Goal: Information Seeking & Learning: Compare options

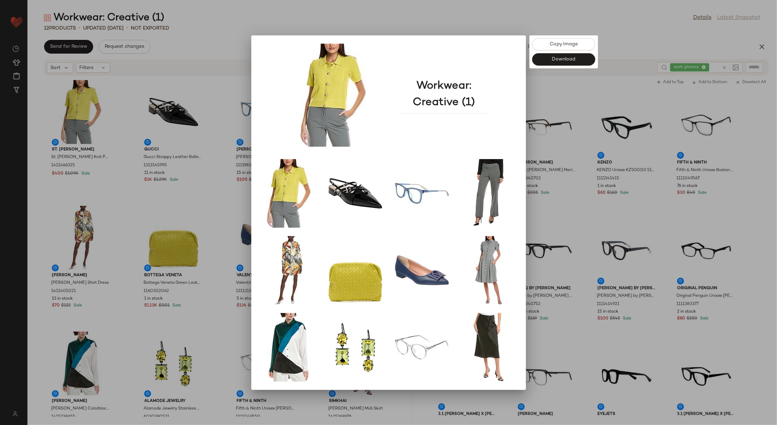
scroll to position [258, 0]
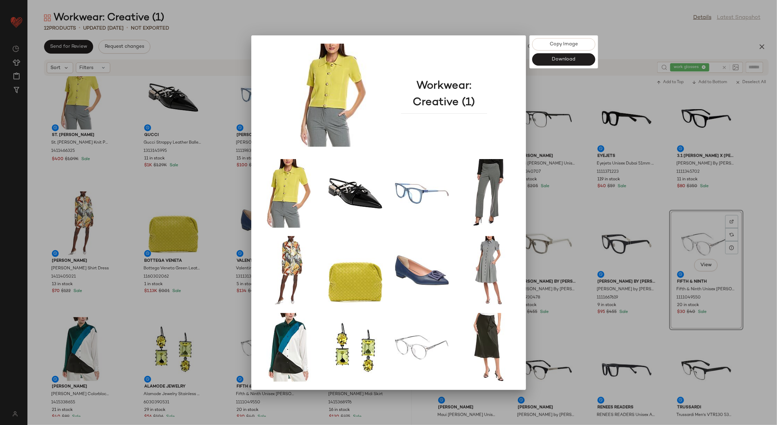
click at [219, 48] on div at bounding box center [388, 212] width 777 height 425
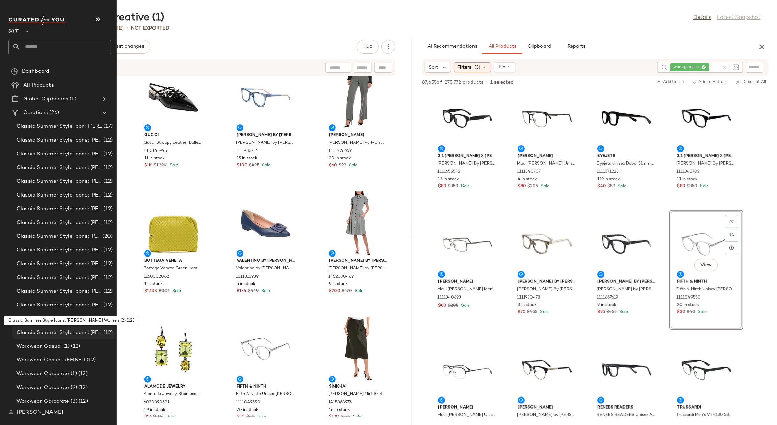
click at [80, 330] on span "Classic Summer Style Icons: [PERSON_NAME] Women (2)" at bounding box center [58, 332] width 85 height 8
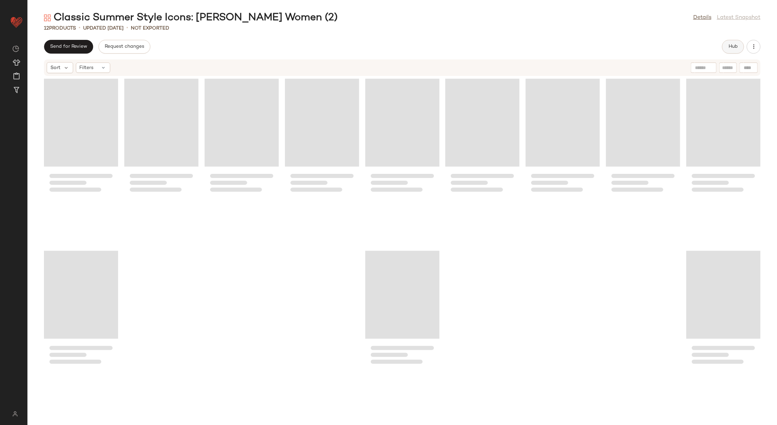
click at [728, 50] on button "Hub" at bounding box center [733, 47] width 22 height 14
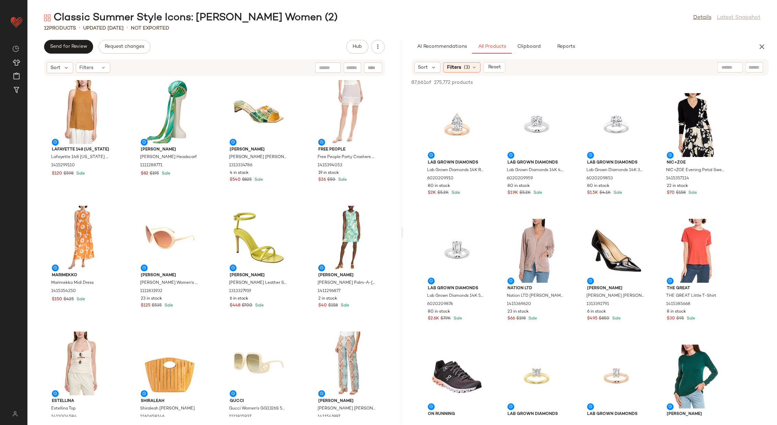
click at [731, 67] on div at bounding box center [730, 67] width 26 height 10
click at [737, 68] on img at bounding box center [735, 67] width 6 height 6
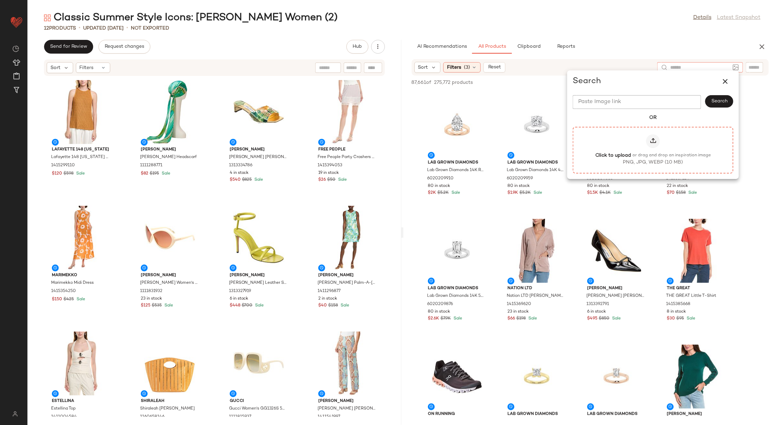
click at [653, 148] on label "Click to upload or drag and drop an inspiration image PNG, JPG, WEBP (10 MB)" at bounding box center [653, 150] width 146 height 32
click at [653, 150] on input "Click to upload or drag and drop an inspiration image PNG, JPG, WEBP (10 MB)" at bounding box center [653, 150] width 0 height 0
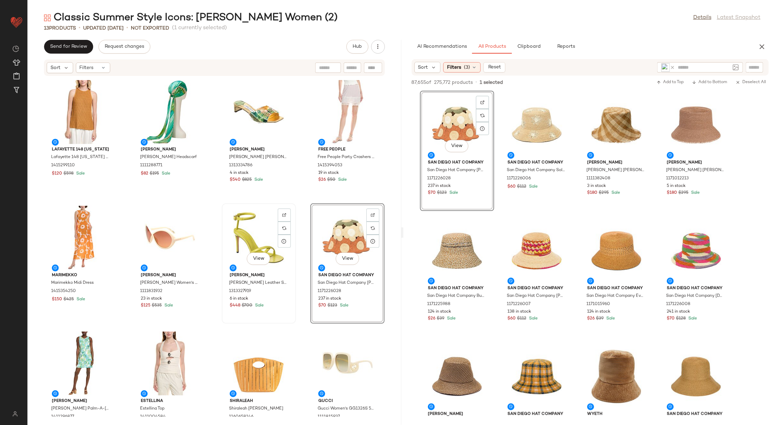
click at [246, 227] on div "View" at bounding box center [258, 238] width 69 height 64
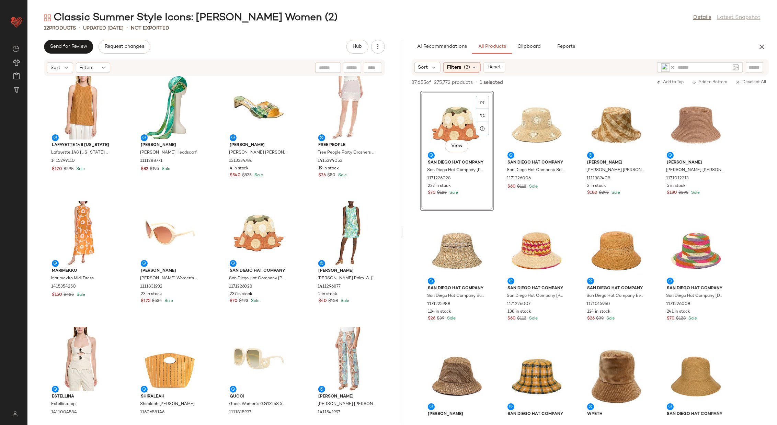
scroll to position [1, 0]
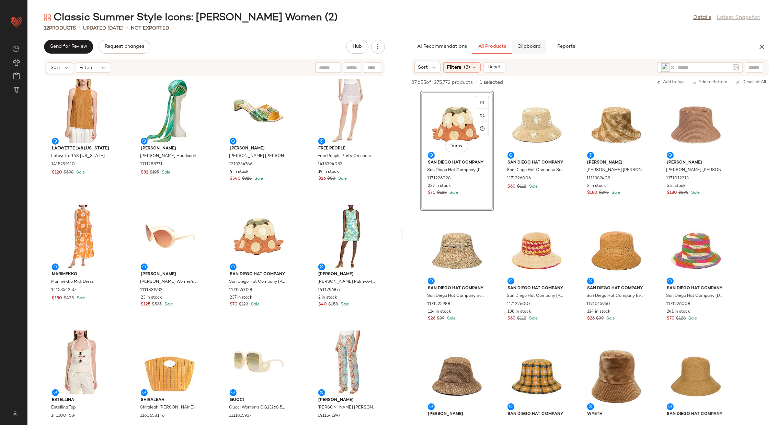
click at [529, 45] on span "Clipboard" at bounding box center [529, 46] width 24 height 5
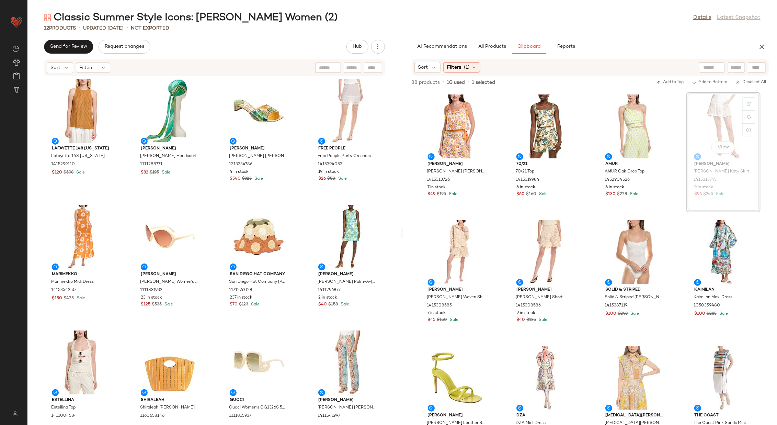
scroll to position [0, 0]
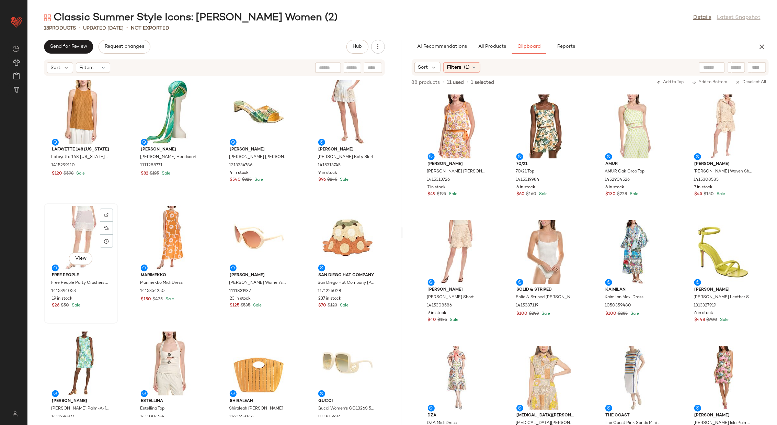
click at [79, 230] on div "View" at bounding box center [80, 238] width 69 height 64
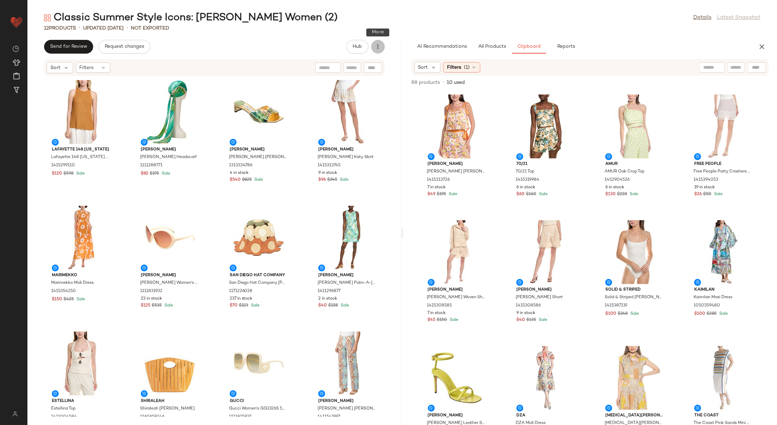
click at [375, 49] on icon "button" at bounding box center [377, 46] width 7 height 7
click at [350, 80] on span "View Moodboard" at bounding box center [346, 82] width 65 height 7
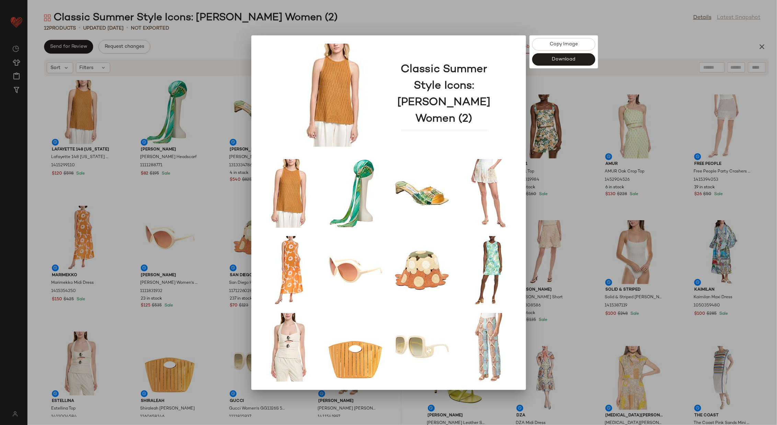
click at [588, 177] on div at bounding box center [388, 212] width 777 height 425
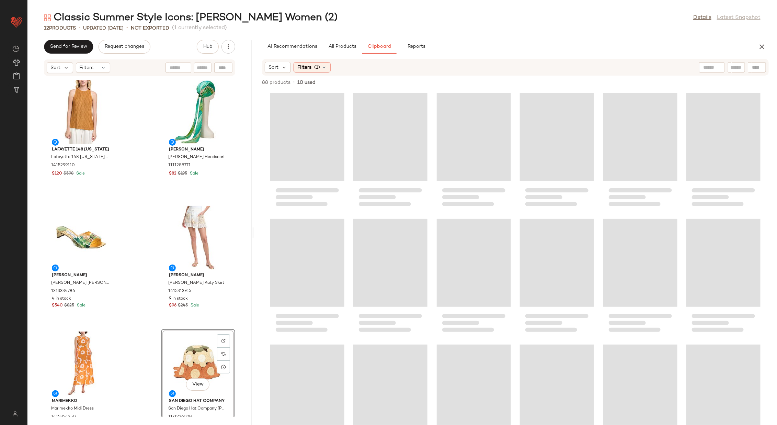
drag, startPoint x: 402, startPoint y: 230, endPoint x: 251, endPoint y: 235, distance: 150.8
click at [251, 235] on div "Classic Summer Style Icons: [PERSON_NAME] Women (2) Details Latest Snapshot 12 …" at bounding box center [401, 218] width 749 height 414
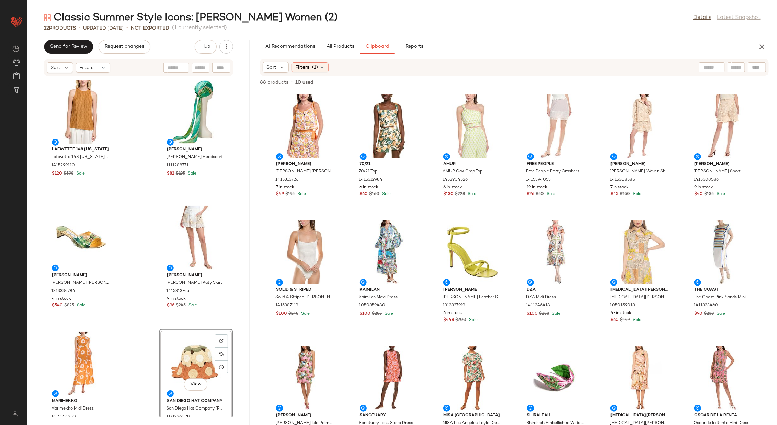
click at [143, 288] on div "Lafayette [STREET_ADDRESS][US_STATE][US_STATE] Honeycomb Halter Silk-Blend Tank…" at bounding box center [138, 246] width 222 height 340
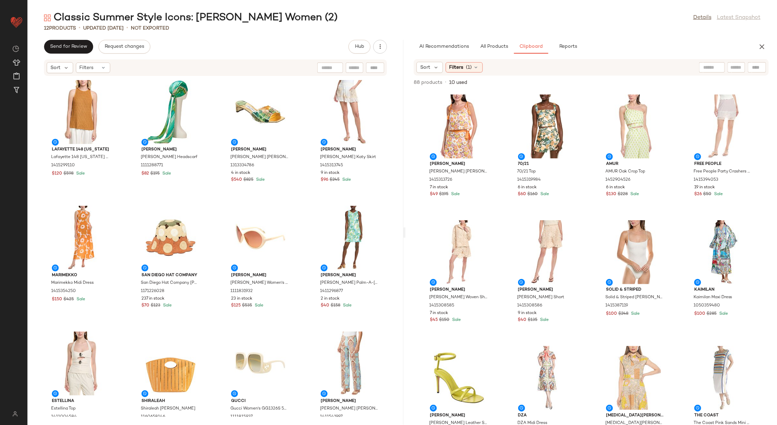
drag, startPoint x: 251, startPoint y: 232, endPoint x: 404, endPoint y: 248, distance: 153.6
click at [404, 248] on div "Classic Summer Style Icons: [PERSON_NAME] Women (2) Details Latest Snapshot 12 …" at bounding box center [401, 218] width 749 height 414
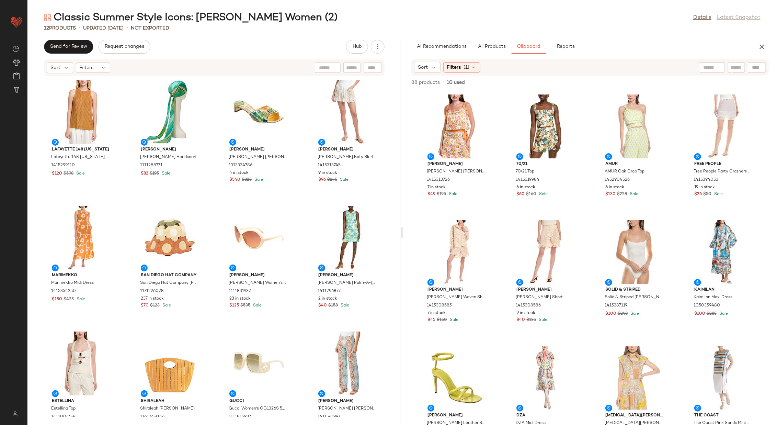
click at [302, 254] on div "Lafayette [GEOGRAPHIC_DATA][US_STATE] 148 [US_STATE] Honeycomb Halter Silk-Blen…" at bounding box center [213, 246] width 373 height 340
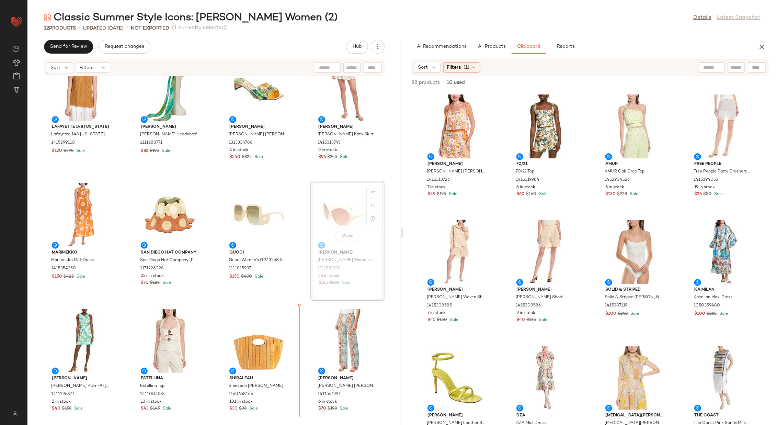
scroll to position [32, 0]
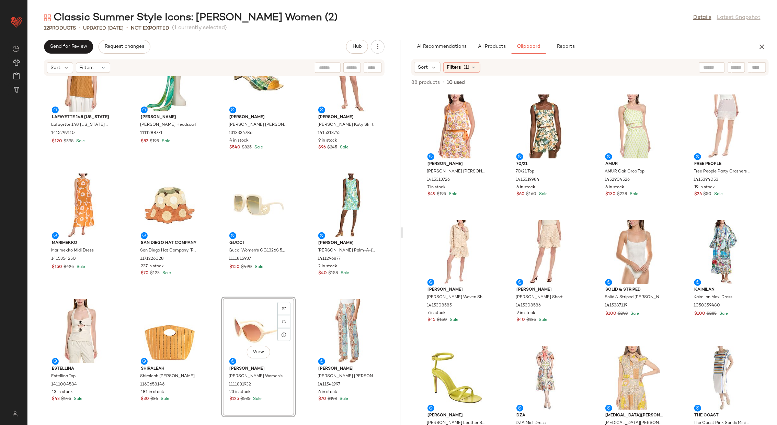
click at [299, 329] on div "Lafayette [GEOGRAPHIC_DATA][US_STATE] 148 [US_STATE] Honeycomb Halter Silk-Blen…" at bounding box center [213, 246] width 373 height 340
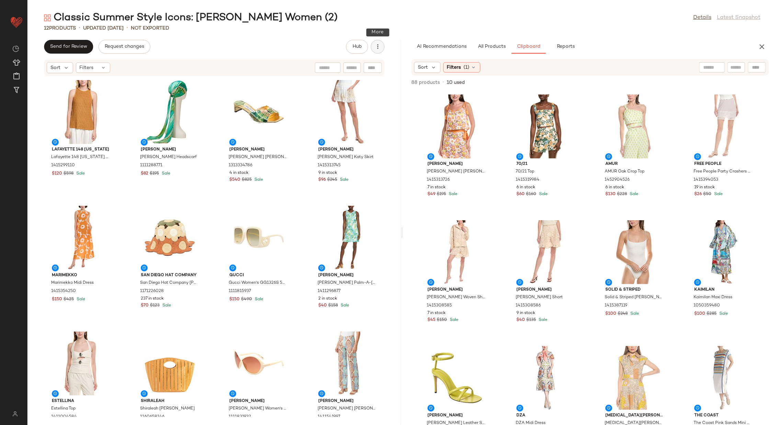
click at [378, 44] on icon "button" at bounding box center [377, 46] width 7 height 7
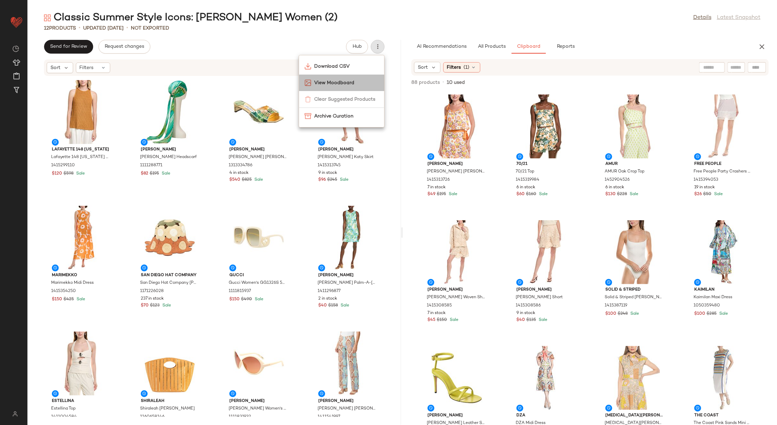
click at [350, 80] on span "View Moodboard" at bounding box center [346, 82] width 65 height 7
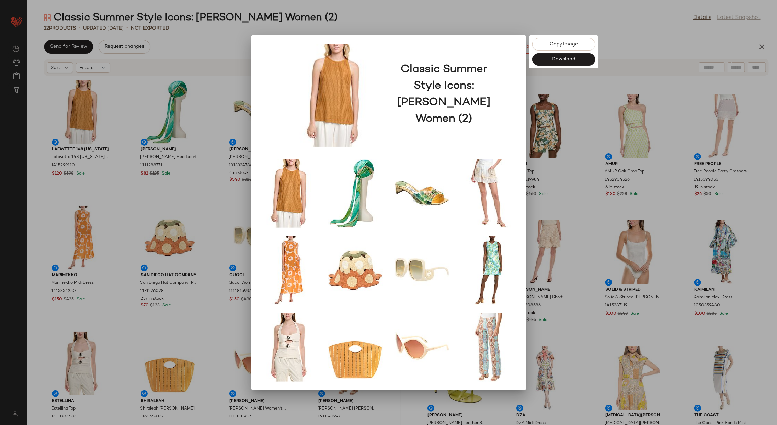
click at [590, 158] on div at bounding box center [388, 212] width 777 height 425
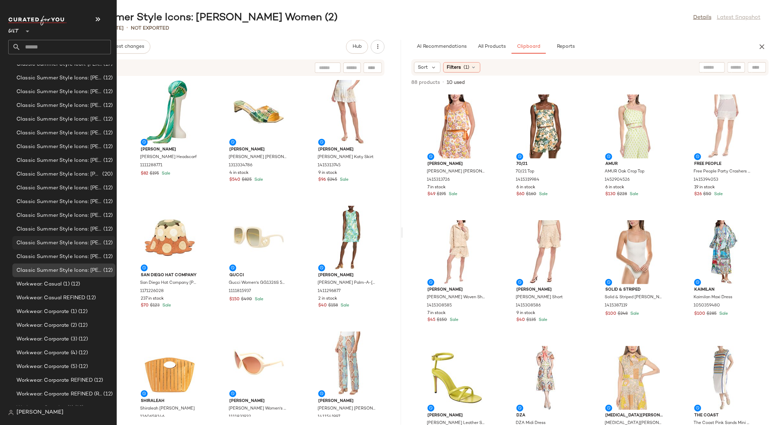
scroll to position [71, 0]
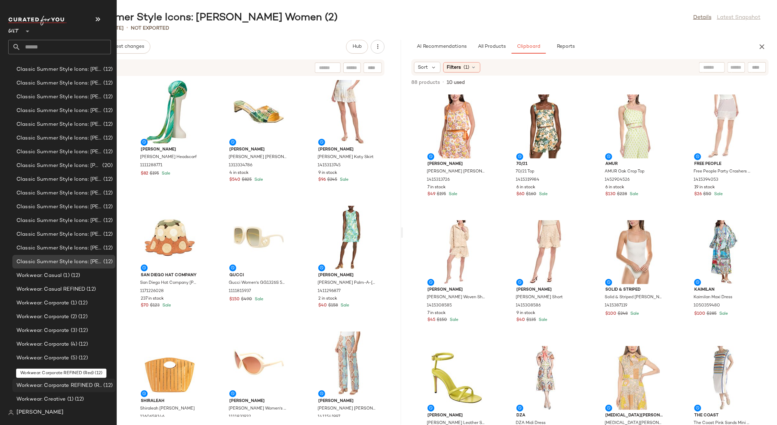
click at [78, 385] on span "Workwear: Corporate REFINED (Red)" at bounding box center [58, 385] width 85 height 8
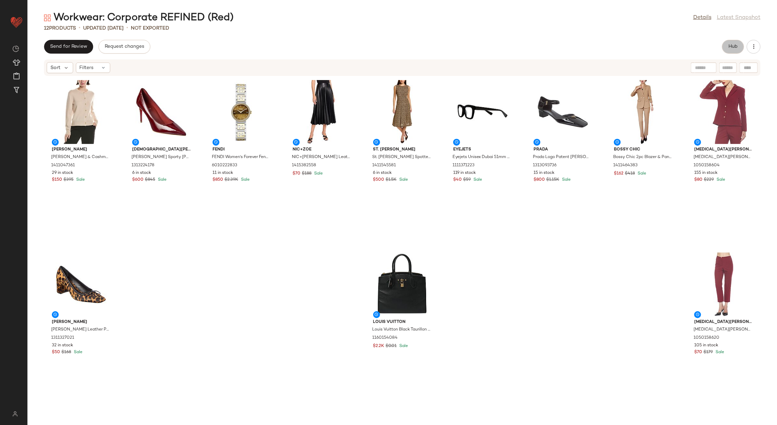
click at [727, 46] on button "Hub" at bounding box center [733, 47] width 22 height 14
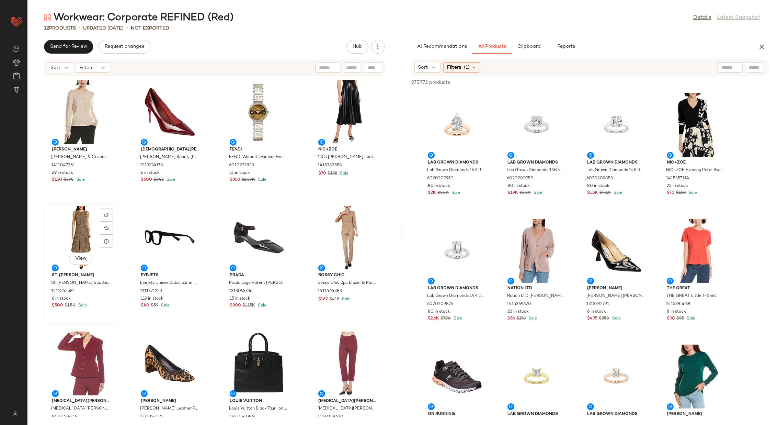
click at [84, 233] on div "View" at bounding box center [80, 238] width 69 height 64
click at [338, 236] on div "View" at bounding box center [347, 238] width 69 height 64
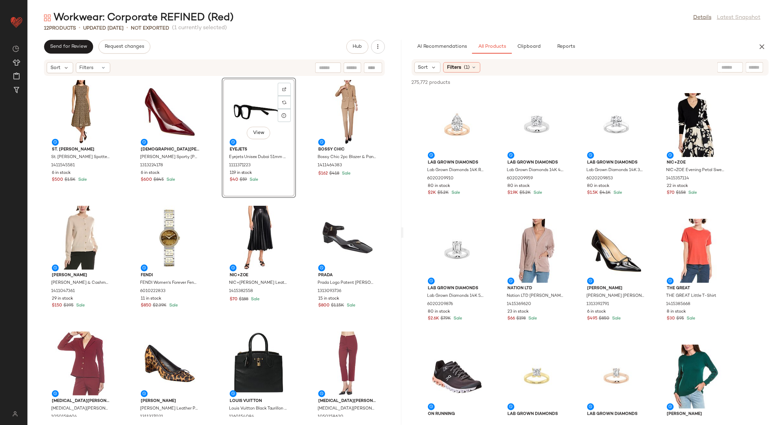
click at [298, 194] on div "St. [PERSON_NAME]. [PERSON_NAME] Spotted Leopard Silk Dress 1411545581 6 in sto…" at bounding box center [214, 246] width 374 height 340
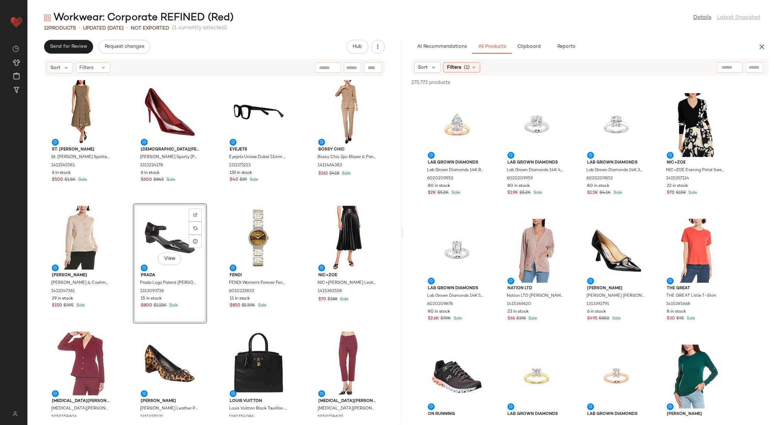
click at [215, 230] on div "St. [PERSON_NAME]. [PERSON_NAME] Spotted Leopard Silk Dress 1411545581 6 in sto…" at bounding box center [214, 246] width 374 height 340
click at [299, 239] on div "St. [PERSON_NAME]. [PERSON_NAME] Spotted Leopard Silk Dress 1411545581 6 in sto…" at bounding box center [214, 246] width 374 height 340
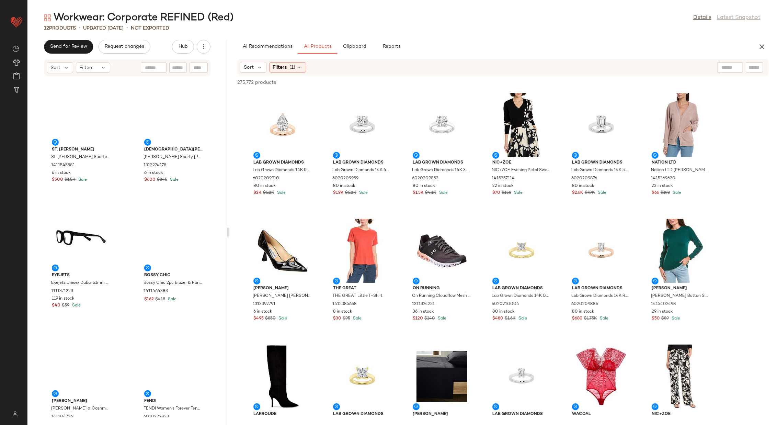
drag, startPoint x: 401, startPoint y: 232, endPoint x: 228, endPoint y: 230, distance: 173.3
click at [228, 230] on div "Workwear: Corporate REFINED (Red) Details Latest Snapshot 12 Products • updated…" at bounding box center [401, 218] width 749 height 414
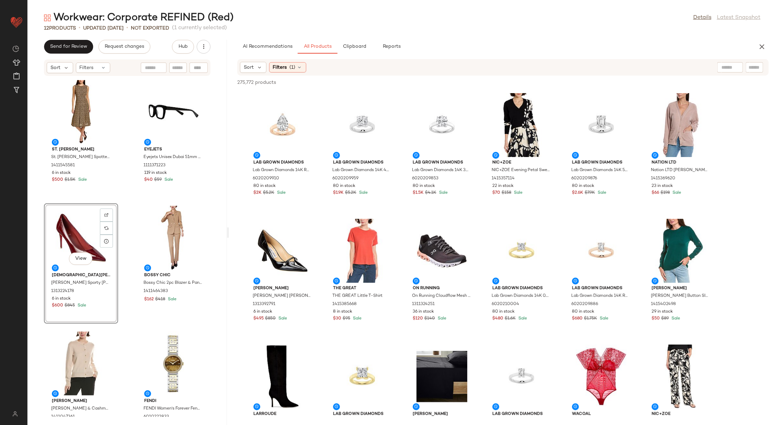
click at [126, 234] on div "St. [PERSON_NAME]. [PERSON_NAME] Spotted Leopard Silk Dress 1411545581 6 in sto…" at bounding box center [126, 246] width 199 height 340
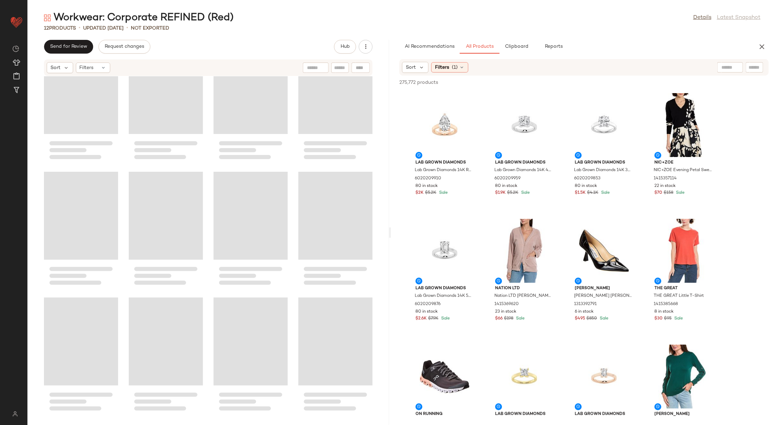
scroll to position [32, 0]
drag, startPoint x: 229, startPoint y: 229, endPoint x: 395, endPoint y: 227, distance: 166.5
click at [395, 227] on div "Workwear: Corporate REFINED (Red) Details Latest Snapshot 12 Products • updated…" at bounding box center [401, 218] width 749 height 414
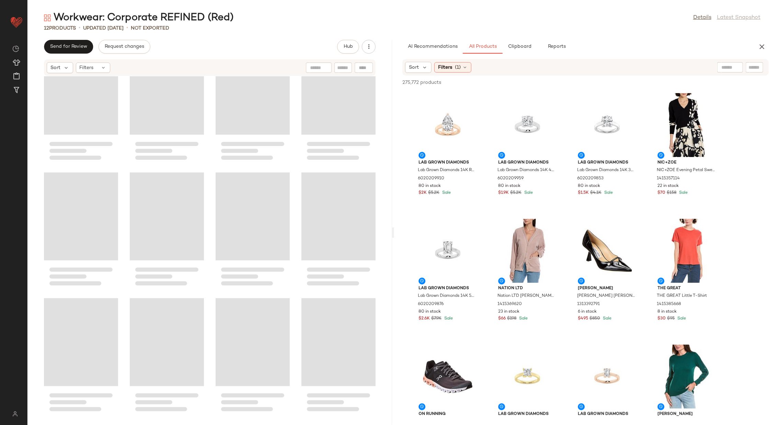
scroll to position [0, 0]
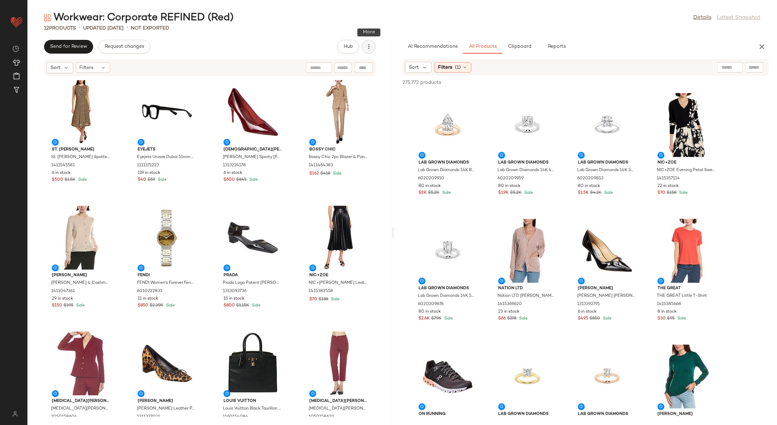
click at [367, 48] on icon "button" at bounding box center [368, 46] width 7 height 7
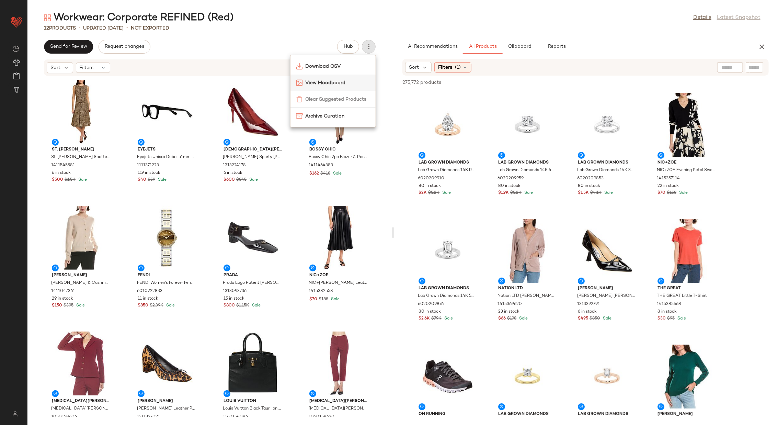
click at [324, 83] on span "View Moodboard" at bounding box center [337, 82] width 65 height 7
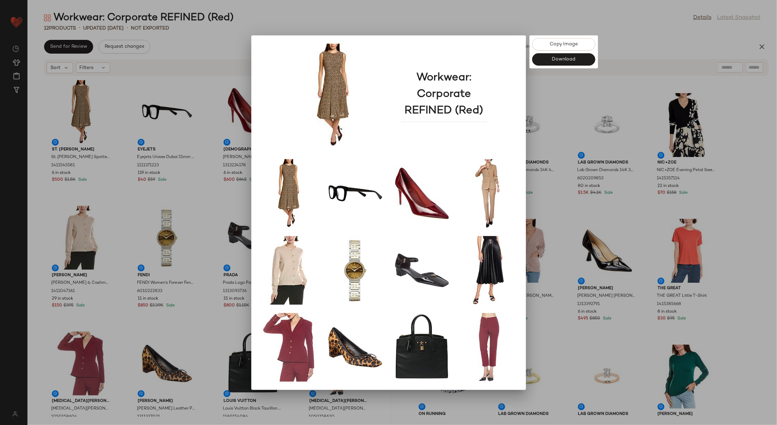
click at [207, 119] on div at bounding box center [388, 212] width 777 height 425
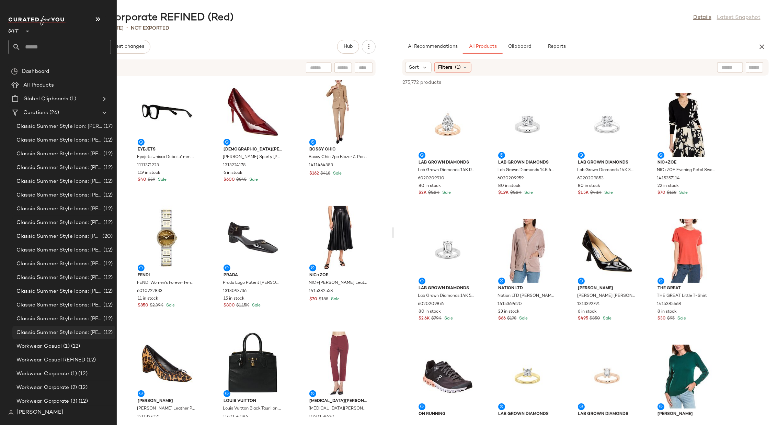
click at [79, 331] on span "Classic Summer Style Icons: [PERSON_NAME] Women (2)" at bounding box center [58, 332] width 85 height 8
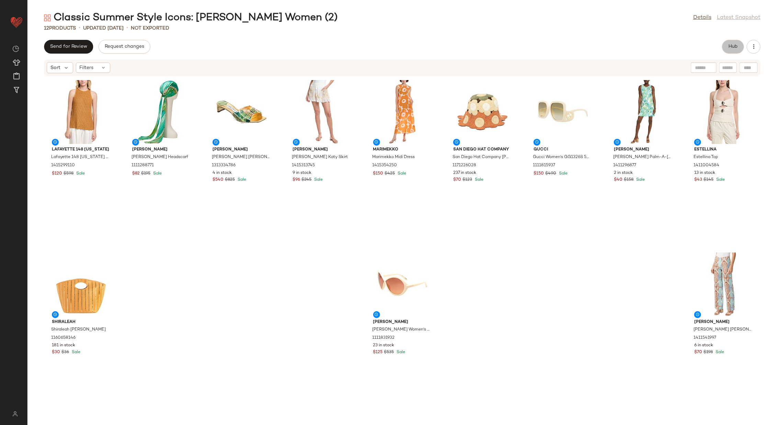
click at [735, 52] on button "Hub" at bounding box center [733, 47] width 22 height 14
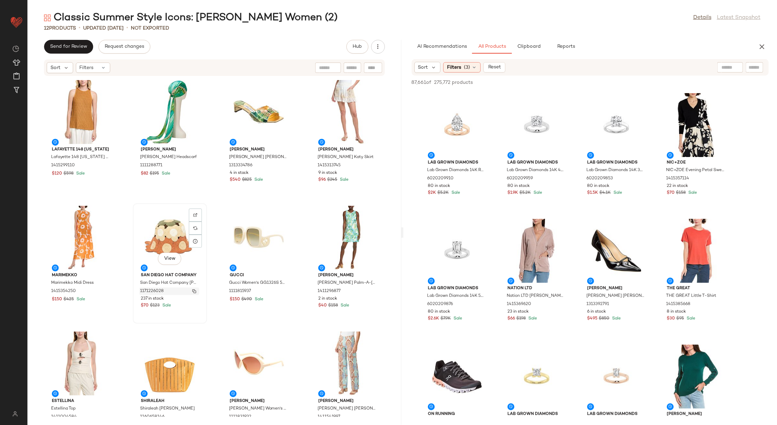
scroll to position [32, 0]
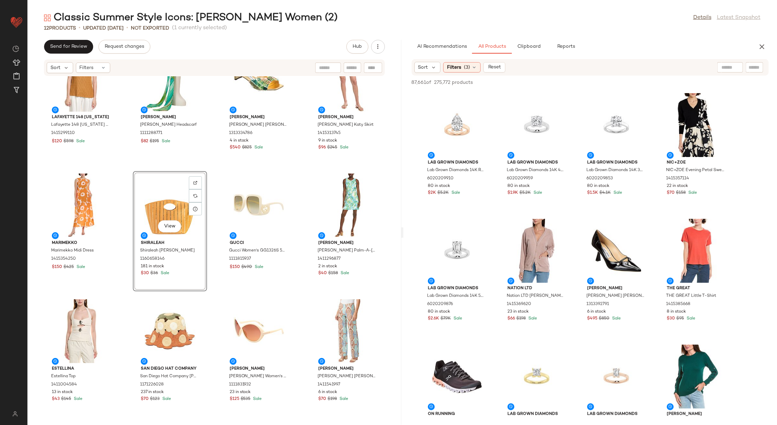
click at [215, 232] on div "Lafayette 148 [US_STATE][GEOGRAPHIC_DATA] 148 [US_STATE] Honeycomb Halter Silk-…" at bounding box center [214, 246] width 374 height 340
click at [385, 46] on div "Send for Review Request changes Hub" at bounding box center [214, 47] width 374 height 14
click at [383, 46] on button "button" at bounding box center [378, 47] width 14 height 14
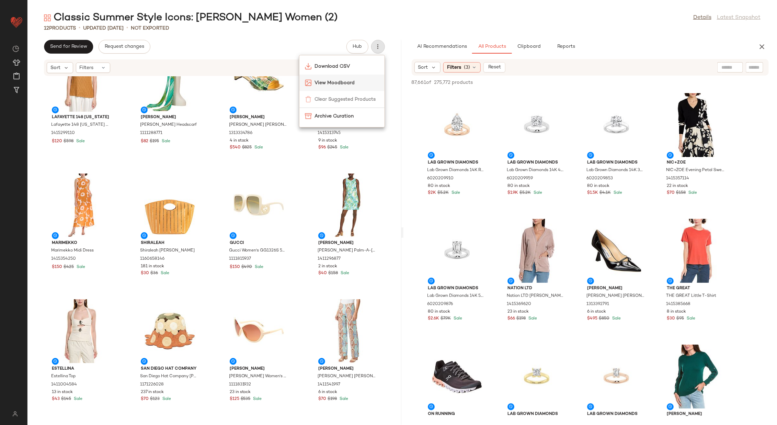
click at [358, 81] on span "View Moodboard" at bounding box center [346, 82] width 65 height 7
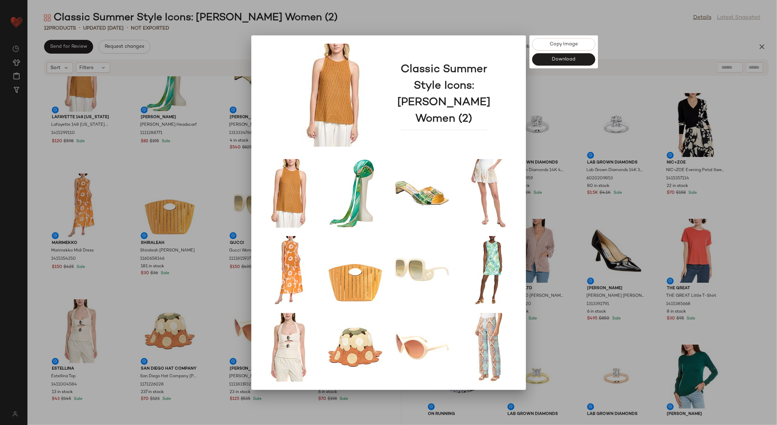
click at [549, 152] on div at bounding box center [388, 212] width 777 height 425
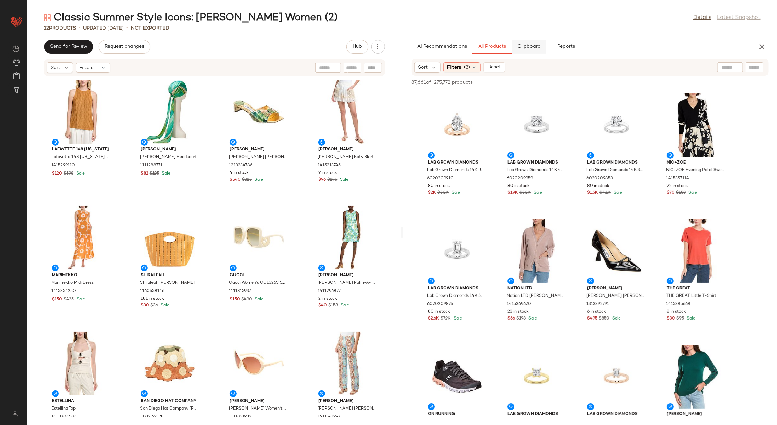
click at [528, 44] on span "Clipboard" at bounding box center [529, 46] width 24 height 5
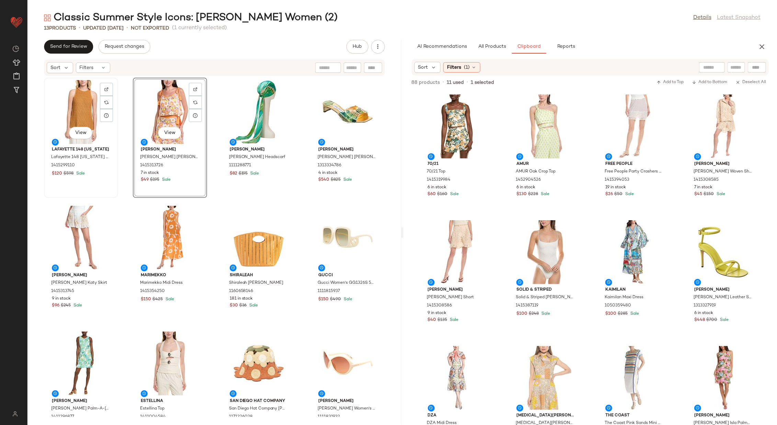
click at [88, 109] on div "View" at bounding box center [80, 112] width 69 height 64
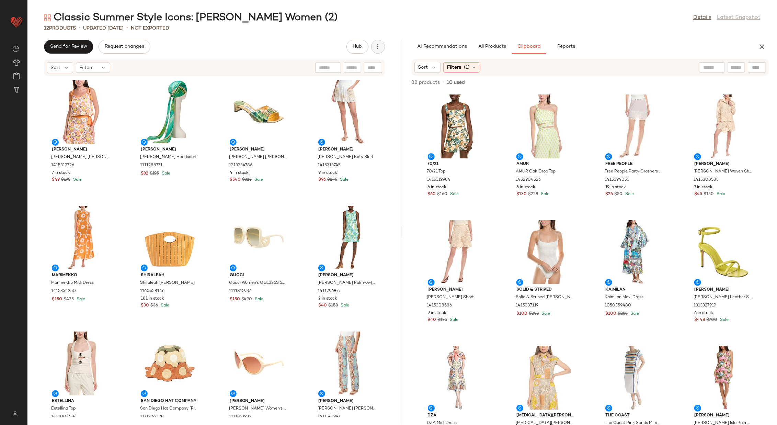
click at [382, 44] on button "button" at bounding box center [378, 47] width 14 height 14
click at [355, 80] on span "View Moodboard" at bounding box center [346, 82] width 65 height 7
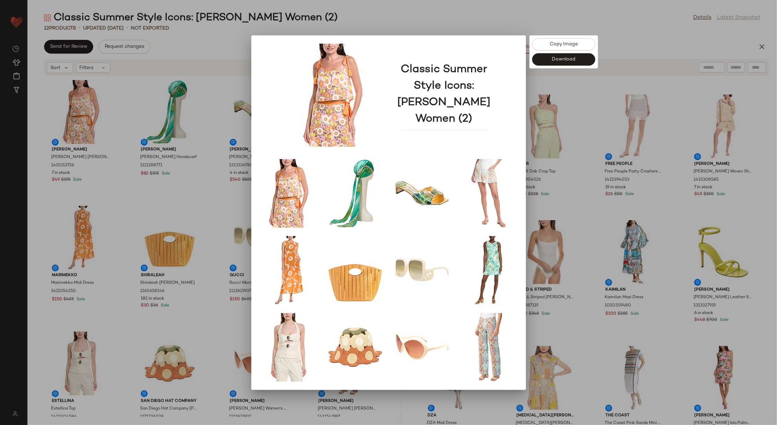
click at [589, 168] on div at bounding box center [388, 212] width 777 height 425
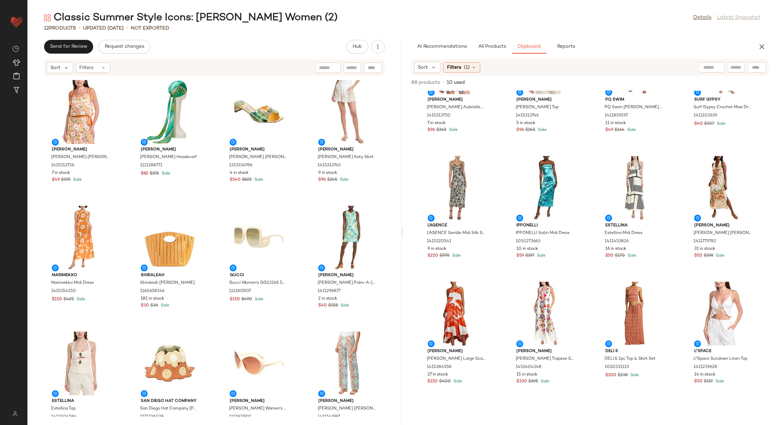
scroll to position [2179, 0]
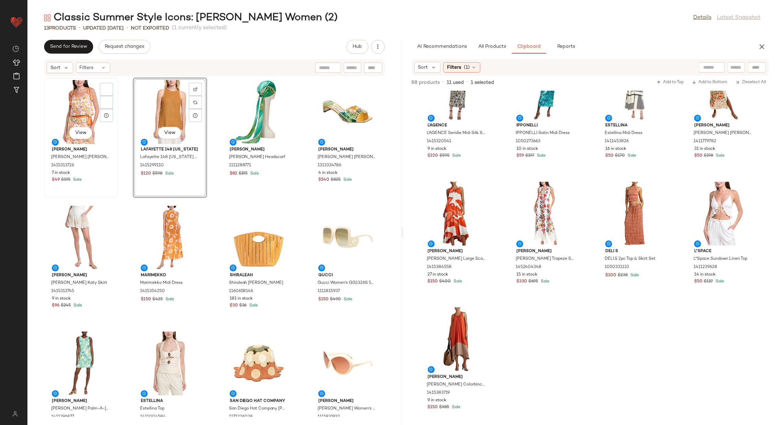
click at [74, 113] on div "View" at bounding box center [80, 112] width 69 height 64
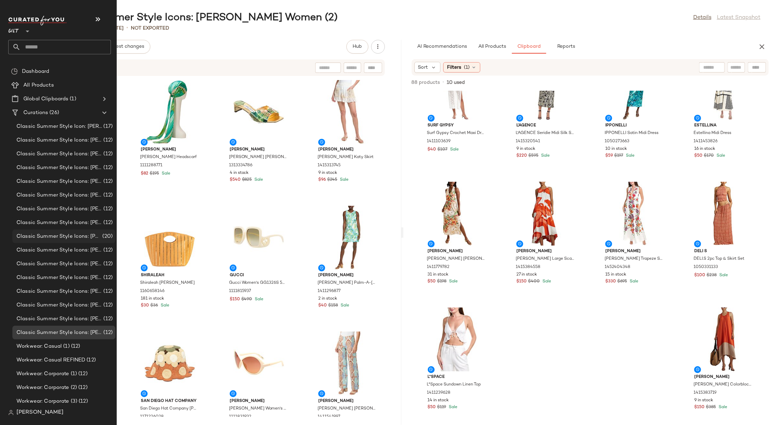
scroll to position [71, 0]
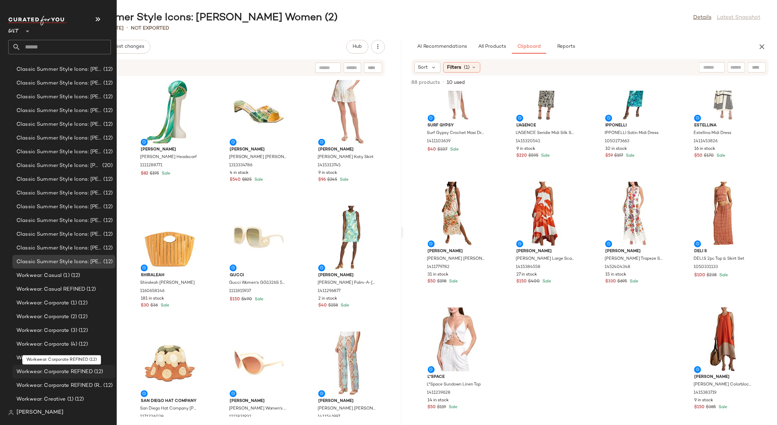
click at [63, 369] on span "Workwear: Corporate REFINED" at bounding box center [54, 372] width 76 height 8
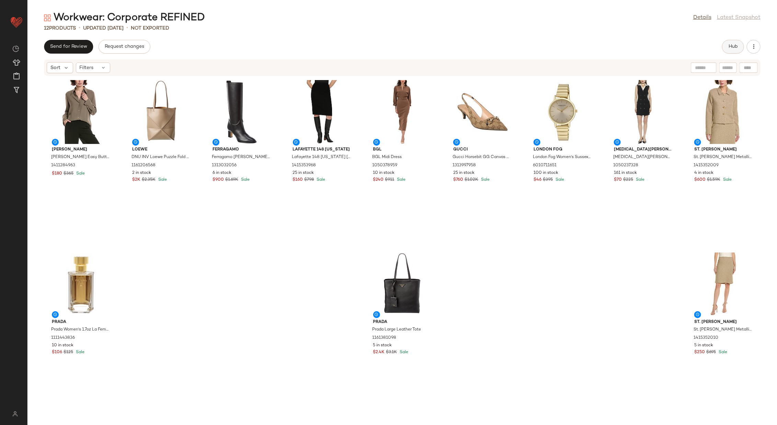
click at [730, 44] on span "Hub" at bounding box center [733, 46] width 10 height 5
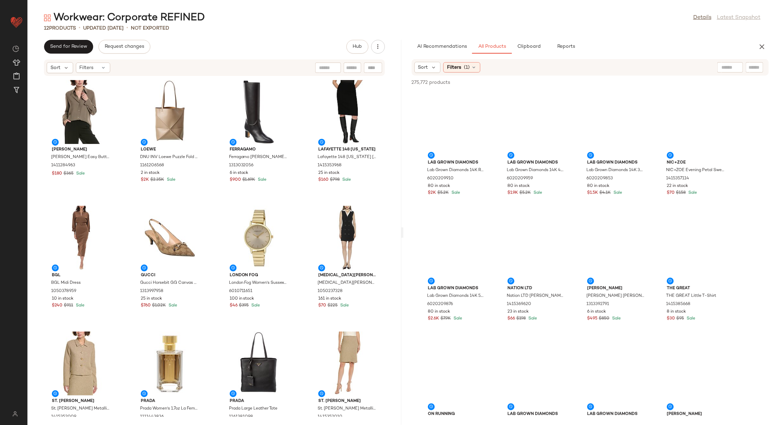
click at [757, 68] on input "text" at bounding box center [754, 67] width 12 height 7
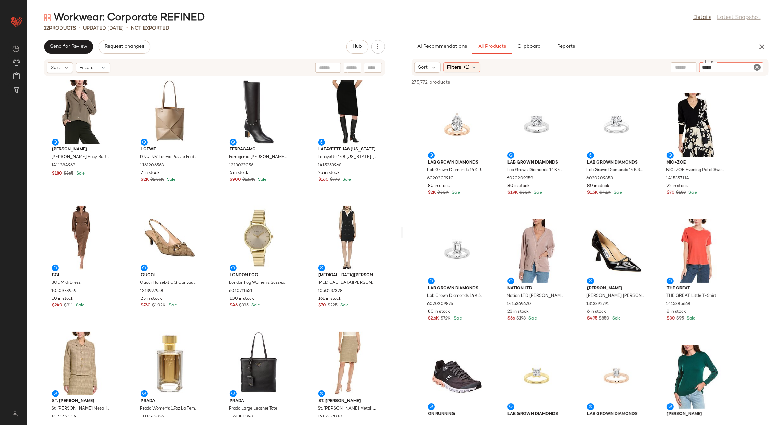
type input "******"
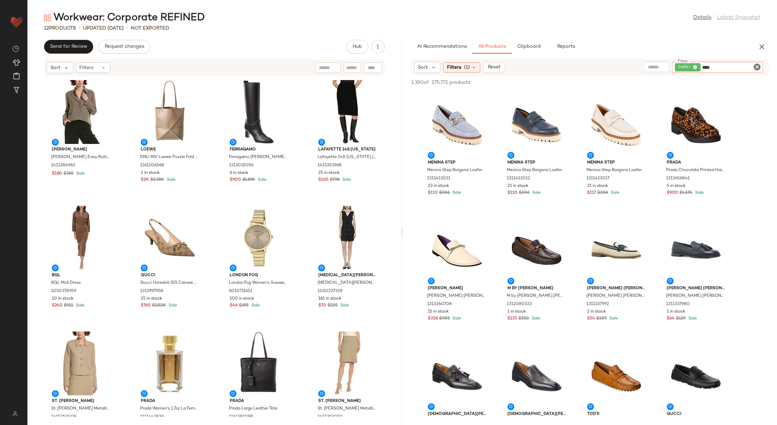
type input "*****"
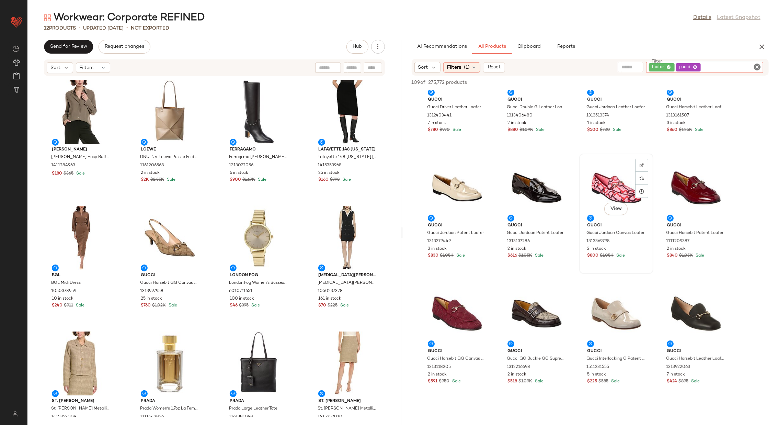
scroll to position [76, 0]
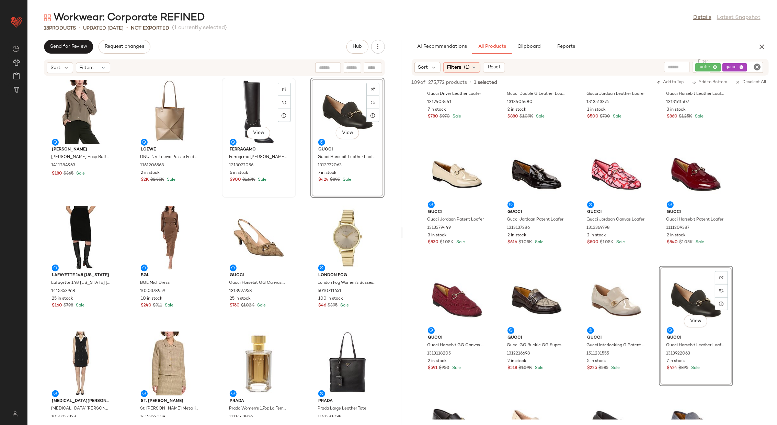
click at [257, 115] on div "View" at bounding box center [258, 112] width 69 height 64
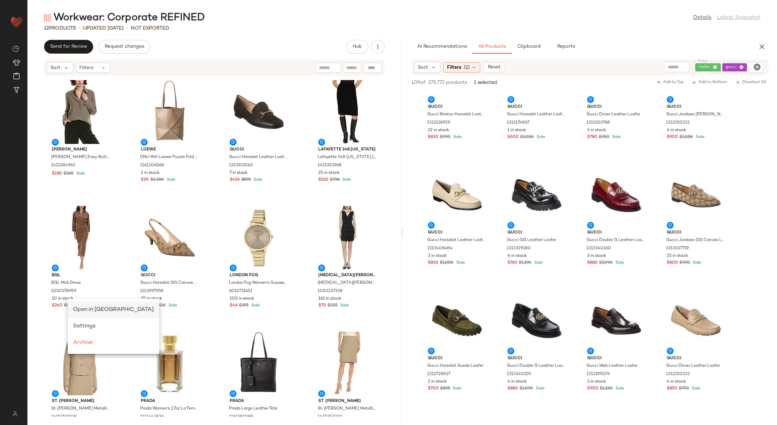
click at [82, 307] on span "Open in [GEOGRAPHIC_DATA]" at bounding box center [113, 309] width 81 height 6
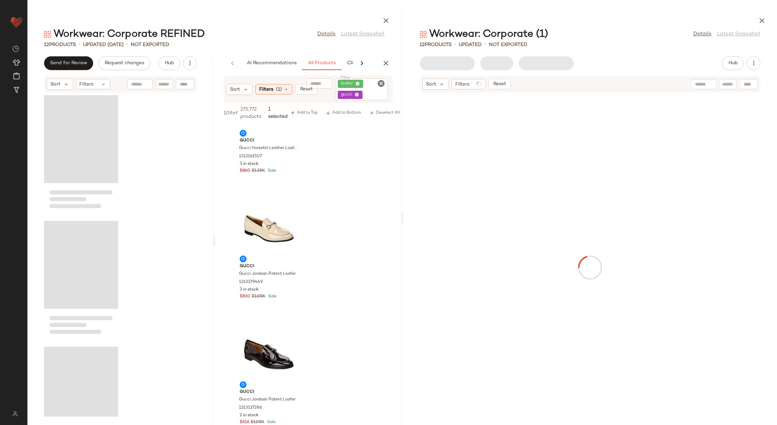
scroll to position [1563, 0]
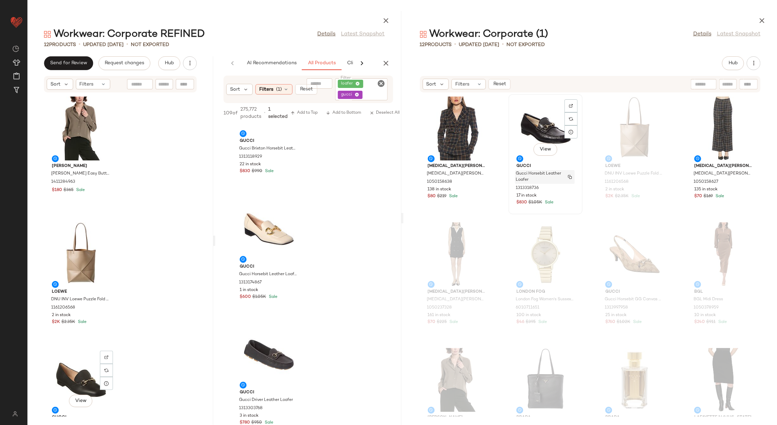
click at [570, 175] on img "button" at bounding box center [570, 177] width 4 height 4
click at [763, 19] on icon "button" at bounding box center [761, 20] width 8 height 8
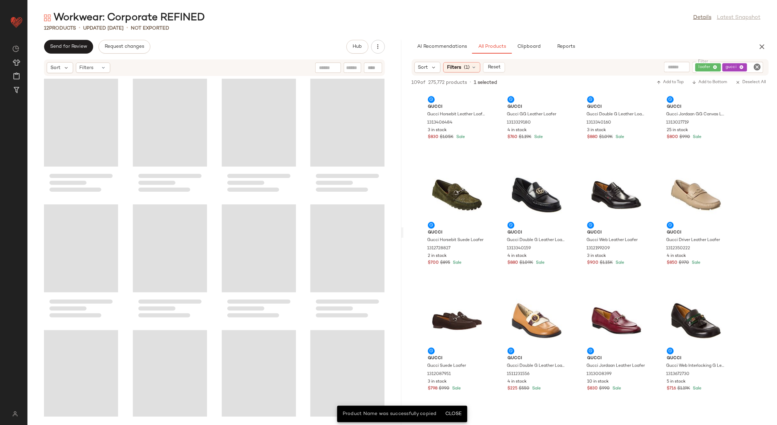
scroll to position [432, 0]
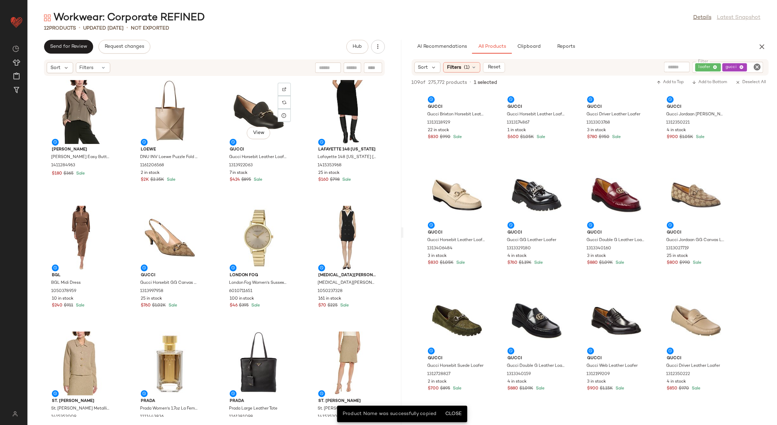
click at [758, 69] on icon "Clear Filter" at bounding box center [757, 67] width 8 height 8
paste input "**********"
type input "**********"
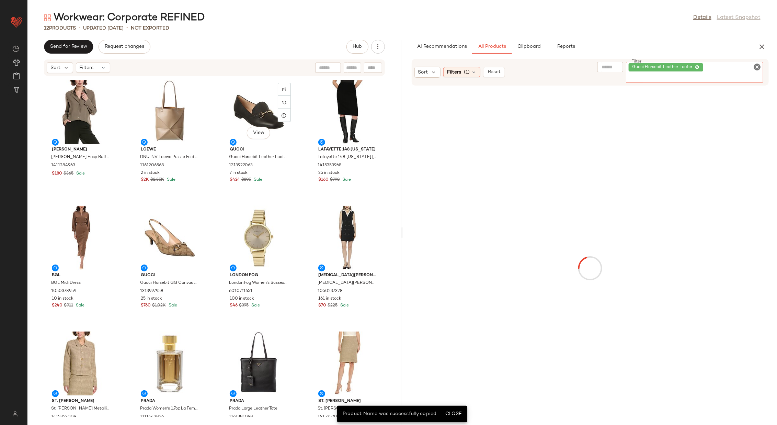
scroll to position [0, 0]
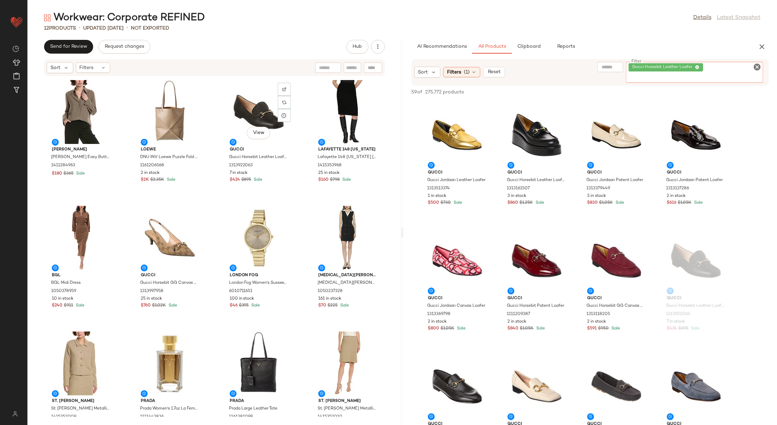
click at [759, 67] on icon "Clear Filter" at bounding box center [757, 67] width 8 height 8
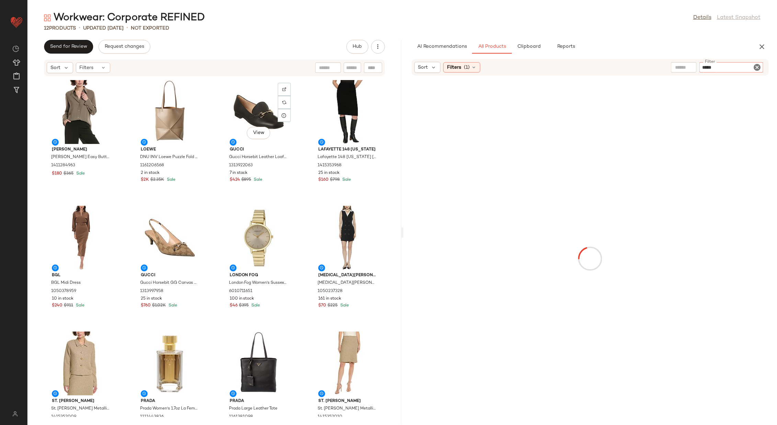
type input "******"
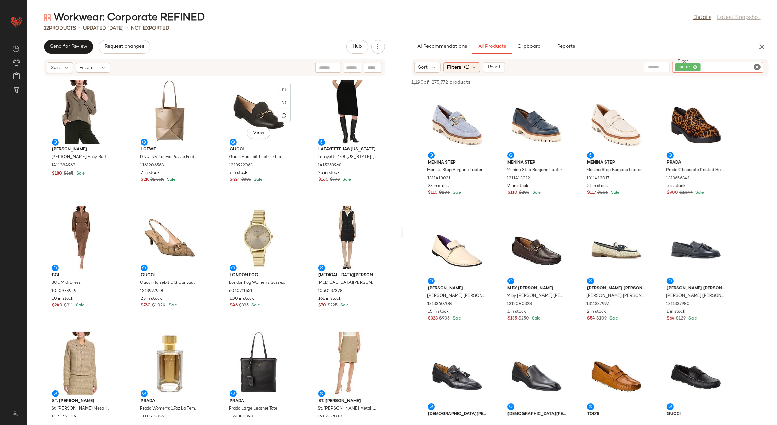
click at [653, 70] on input "text" at bounding box center [657, 66] width 18 height 7
type input "*****"
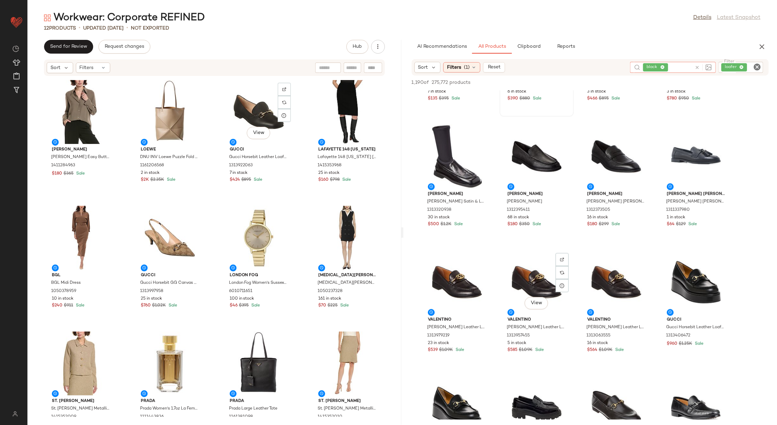
scroll to position [849, 0]
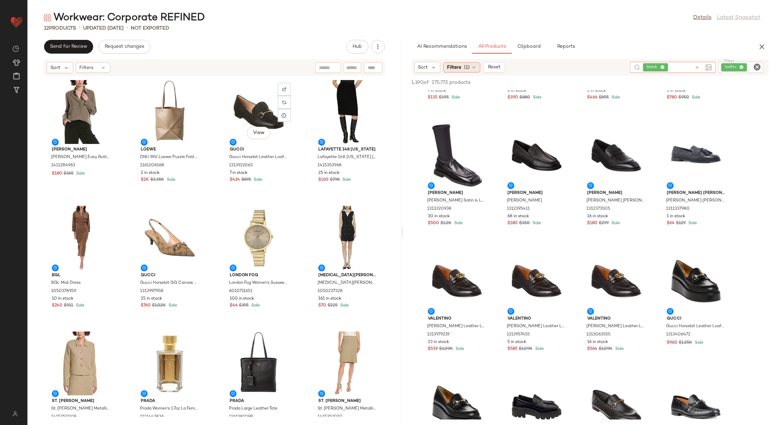
click at [469, 65] on span "(1)" at bounding box center [467, 67] width 6 height 7
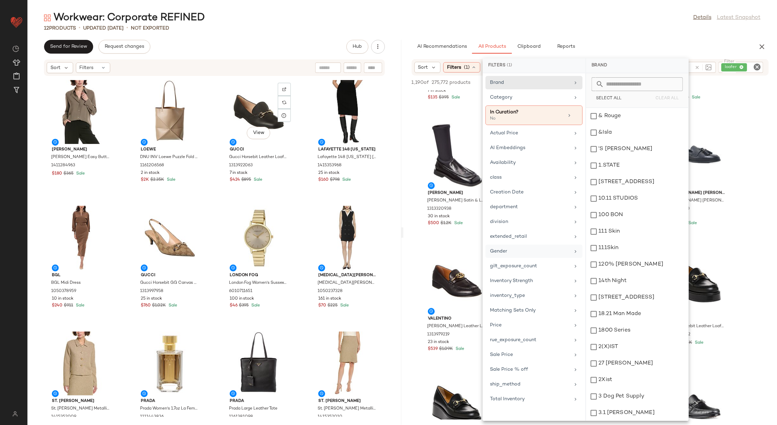
click at [560, 249] on div "Gender" at bounding box center [530, 250] width 80 height 7
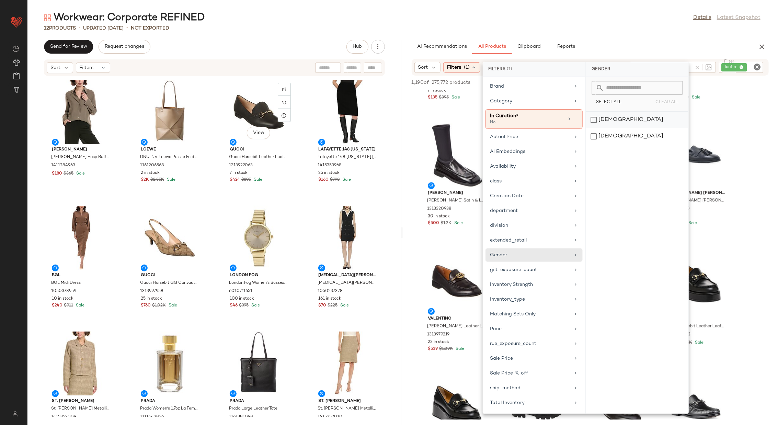
click at [621, 128] on div "[DEMOGRAPHIC_DATA]" at bounding box center [637, 136] width 102 height 16
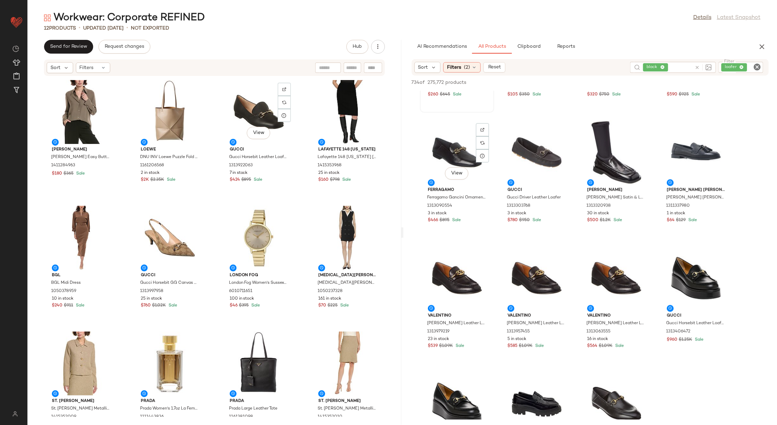
scroll to position [476, 0]
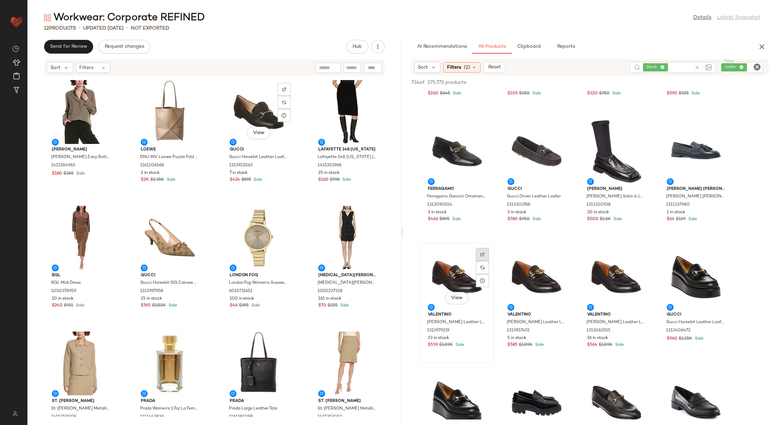
click at [478, 261] on div at bounding box center [482, 267] width 13 height 13
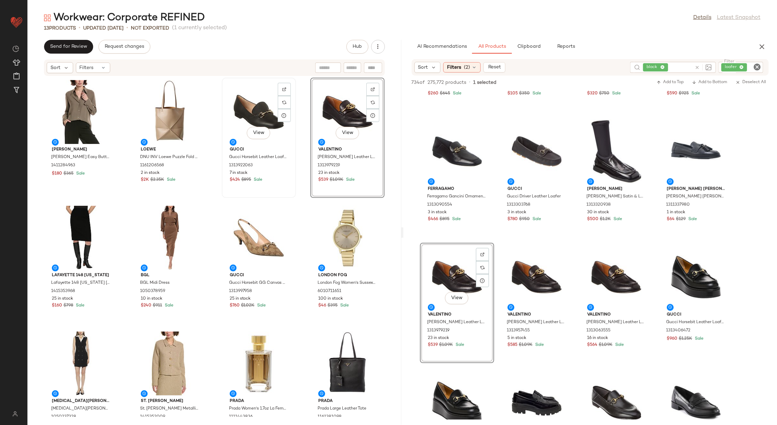
click at [246, 117] on div "View" at bounding box center [258, 112] width 69 height 64
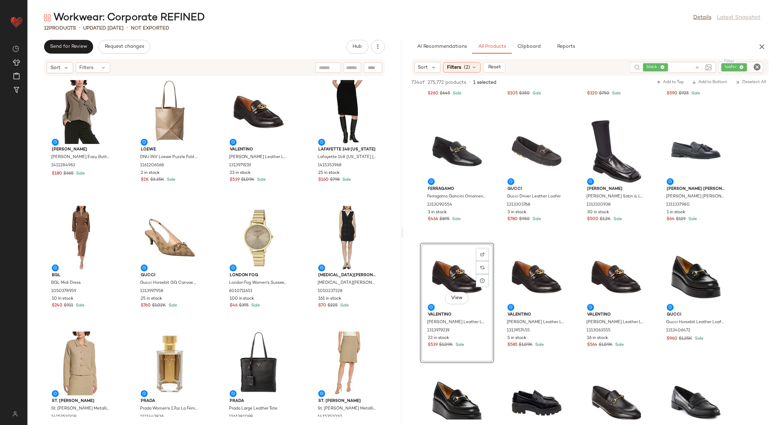
click at [757, 66] on icon "Clear Filter" at bounding box center [757, 67] width 8 height 8
click at [676, 65] on div "black" at bounding box center [654, 67] width 86 height 11
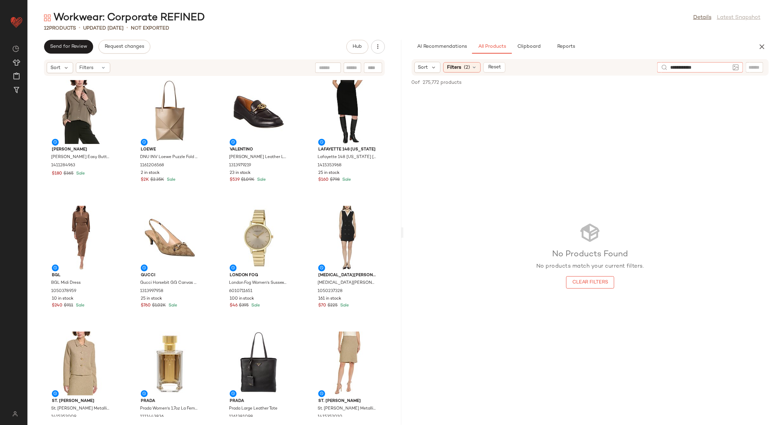
type input "**********"
drag, startPoint x: 473, startPoint y: 66, endPoint x: 542, endPoint y: 235, distance: 183.3
click at [473, 66] on icon at bounding box center [473, 67] width 5 height 5
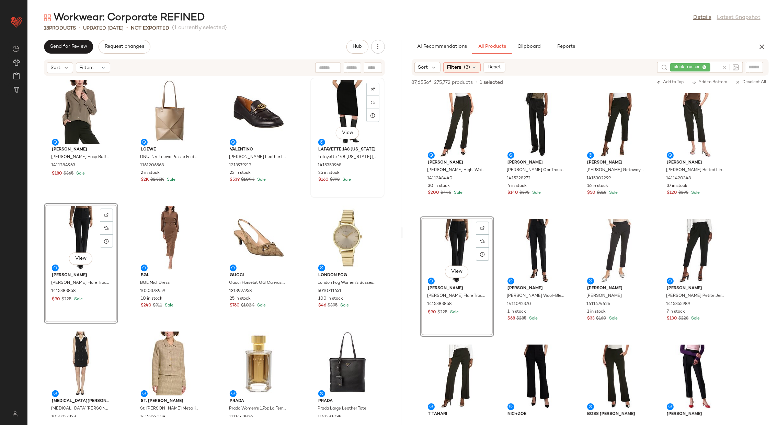
click at [336, 114] on div "View" at bounding box center [347, 112] width 69 height 64
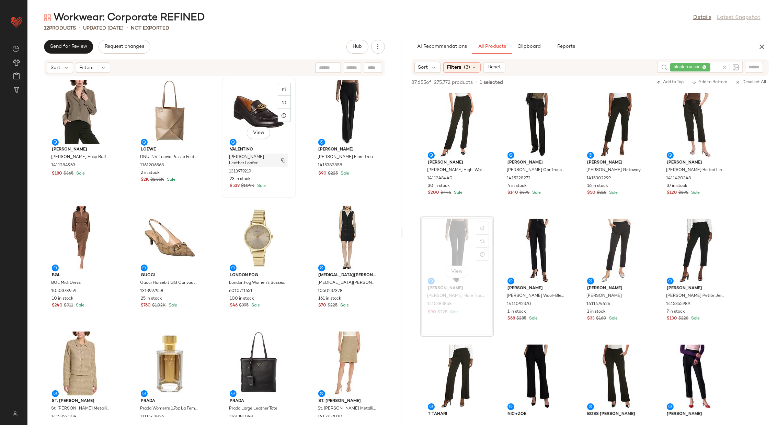
click at [281, 160] on img "button" at bounding box center [283, 160] width 4 height 4
click at [749, 65] on input "text" at bounding box center [754, 66] width 12 height 7
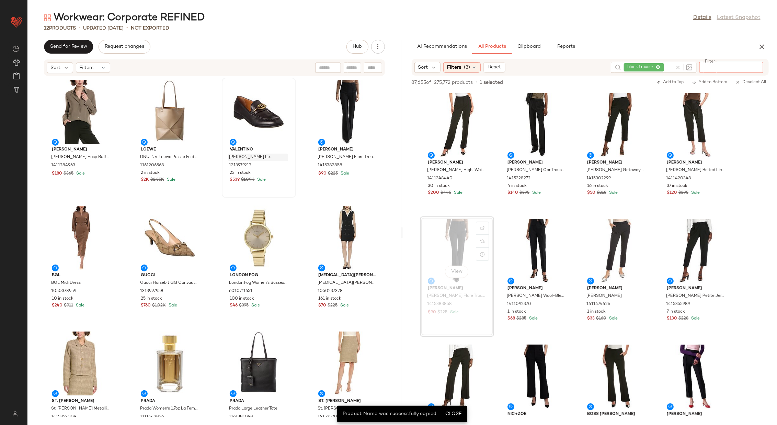
paste input "**********"
type input "**********"
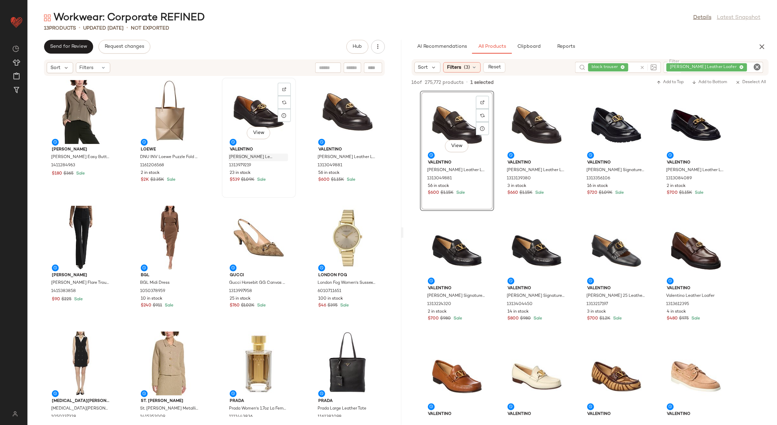
click at [246, 108] on div "View" at bounding box center [258, 112] width 69 height 64
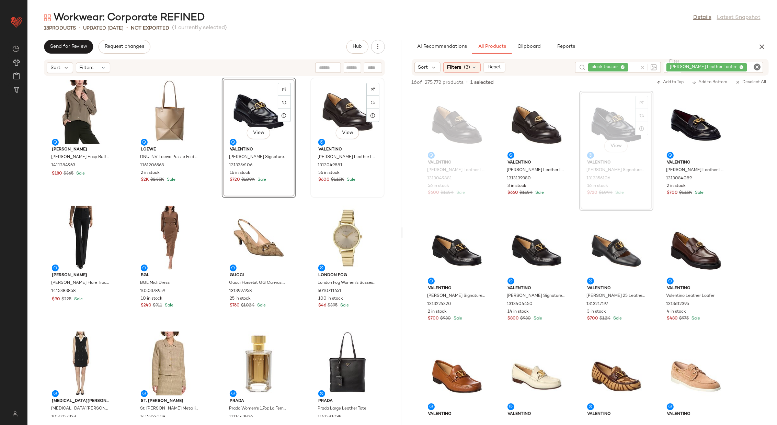
click at [338, 109] on div "View" at bounding box center [347, 112] width 69 height 64
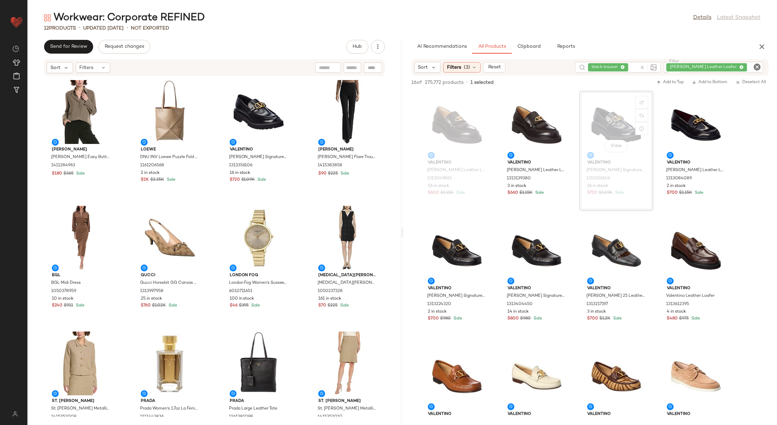
click at [297, 197] on div "Vince Vince Easy Button Blouse 1411284963 $180 $365 Sale Loewe DNU INV Loewe Pu…" at bounding box center [214, 246] width 374 height 340
click at [382, 47] on button "button" at bounding box center [378, 47] width 14 height 14
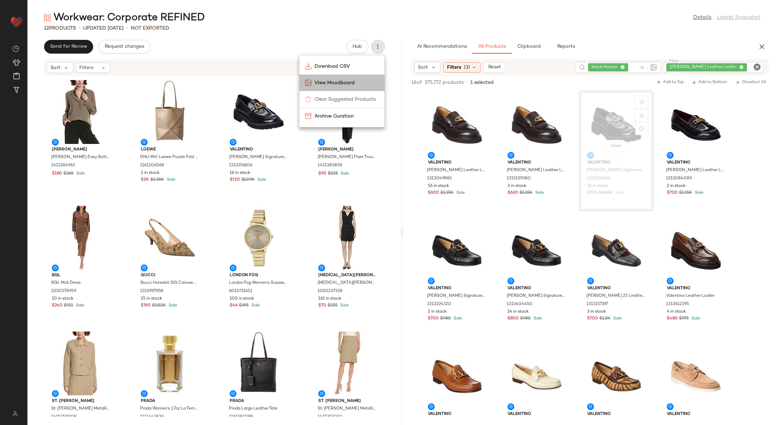
click at [363, 84] on span "View Moodboard" at bounding box center [346, 82] width 65 height 7
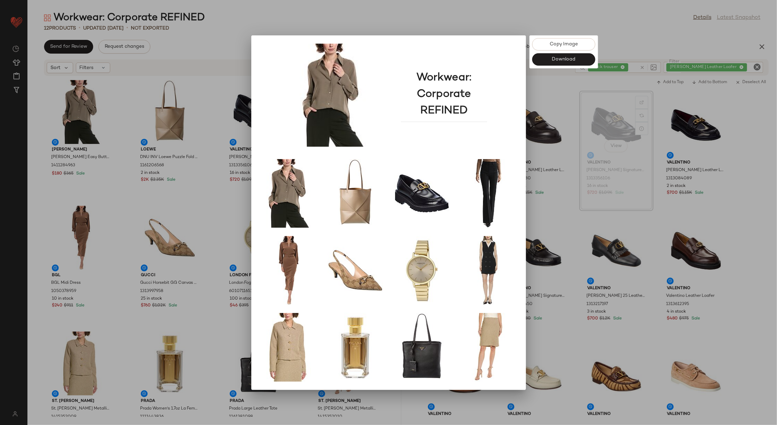
click at [556, 218] on div at bounding box center [388, 212] width 777 height 425
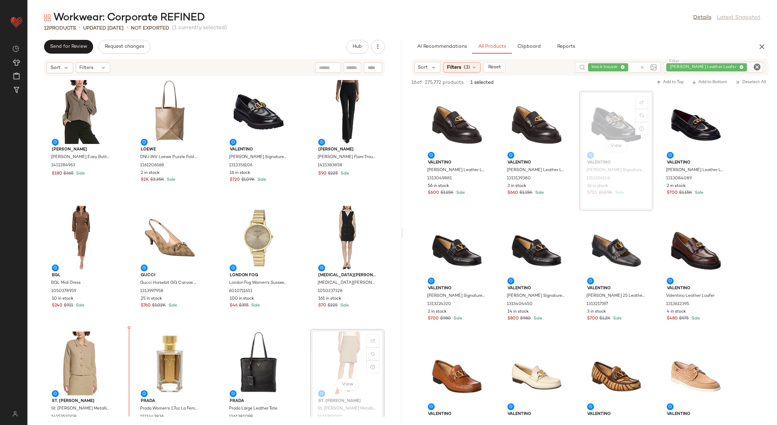
scroll to position [9, 0]
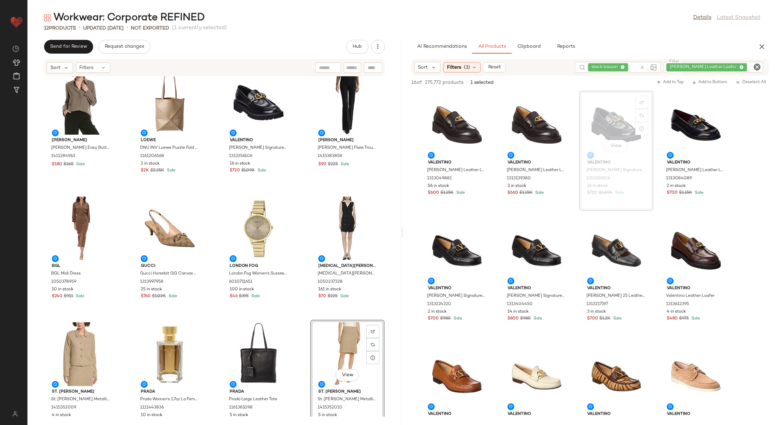
click at [211, 319] on div "Vince Vince Easy Button Blouse 1411284963 $180 $365 Sale Loewe DNU INV Loewe Pu…" at bounding box center [214, 246] width 374 height 340
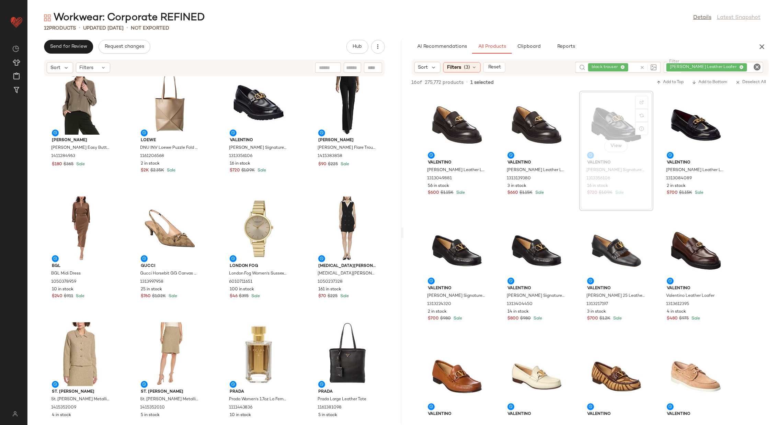
scroll to position [32, 0]
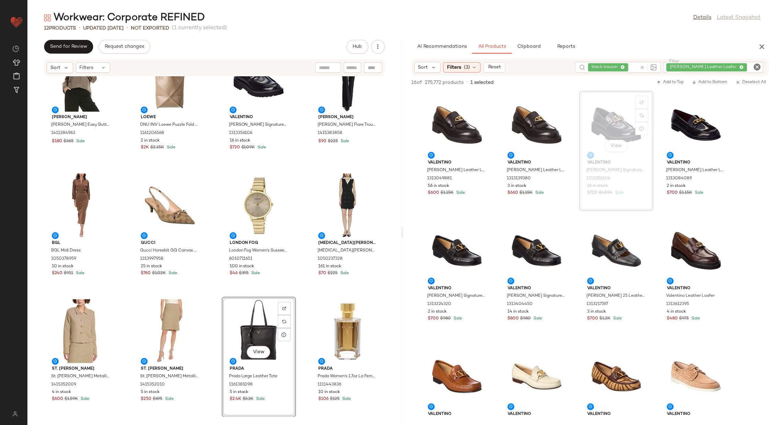
click at [302, 292] on div "Vince Vince Easy Button Blouse 1411284963 $180 $365 Sale Loewe DNU INV Loewe Pu…" at bounding box center [214, 246] width 374 height 340
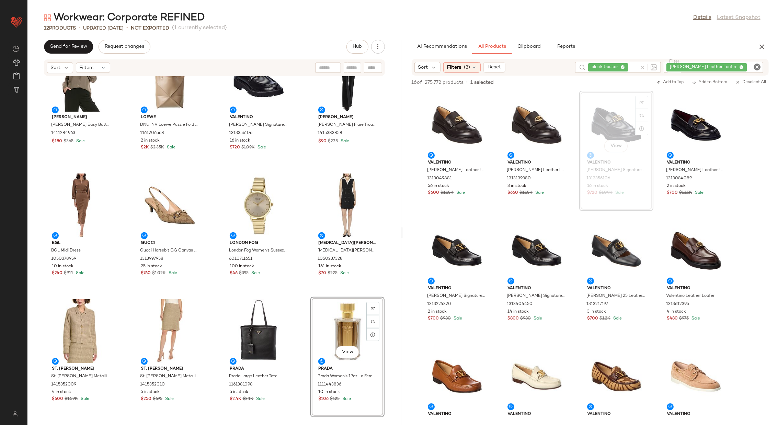
click at [753, 68] on icon "Clear Filter" at bounding box center [757, 67] width 8 height 8
click at [677, 66] on div "black trouser" at bounding box center [654, 67] width 86 height 11
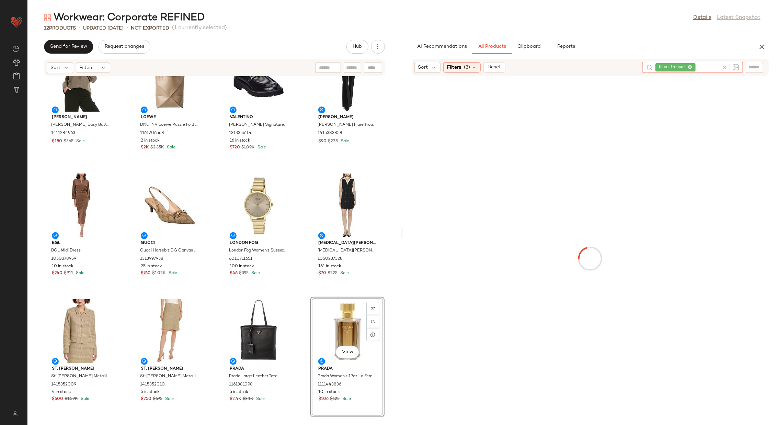
click at [726, 69] on icon at bounding box center [723, 67] width 5 height 5
type input "**********"
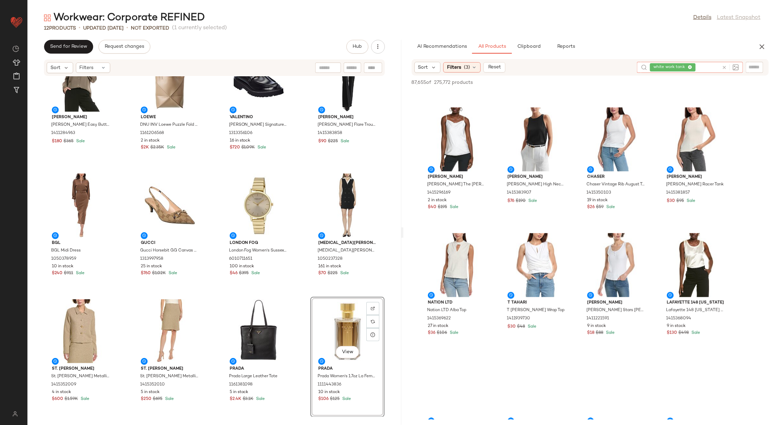
scroll to position [618, 0]
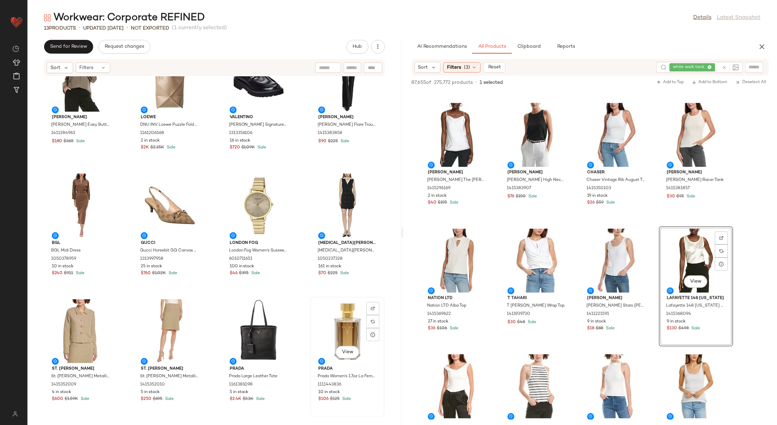
click at [340, 315] on div "View" at bounding box center [347, 331] width 69 height 64
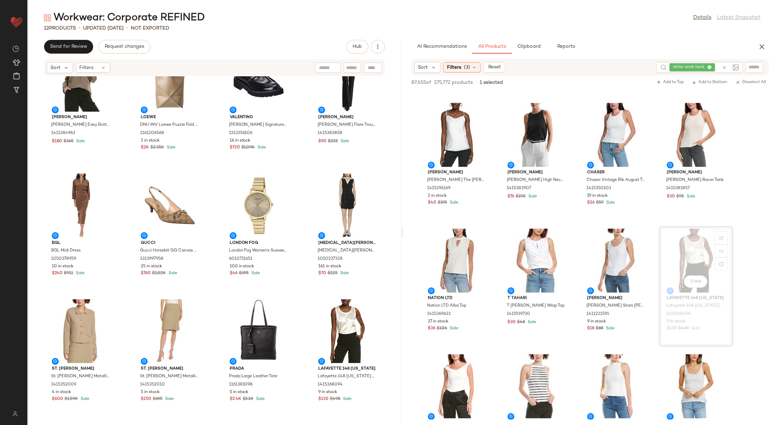
click at [301, 313] on div "Vince Vince Easy Button Blouse 1411284963 $180 $365 Sale Loewe DNU INV Loewe Pu…" at bounding box center [214, 246] width 374 height 340
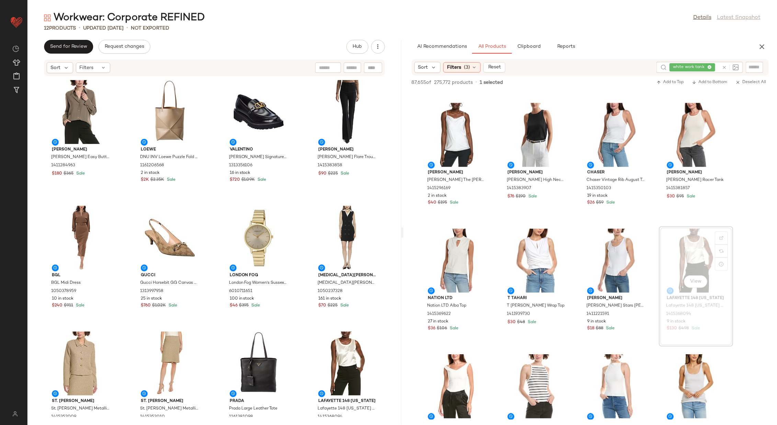
scroll to position [32, 0]
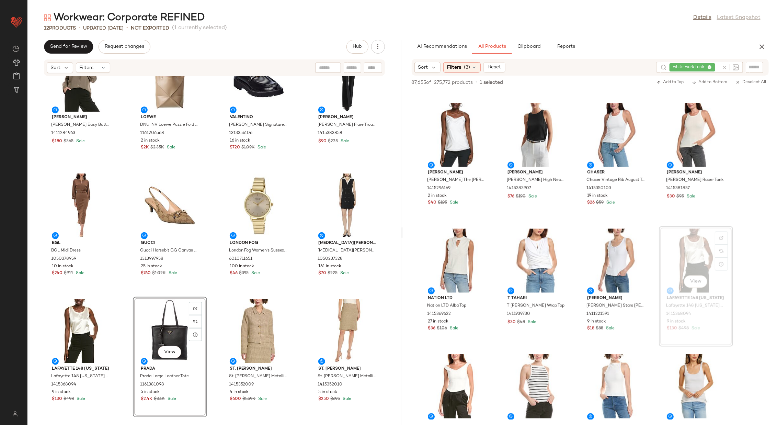
click at [208, 286] on div "Vince Vince Easy Button Blouse 1411284963 $180 $365 Sale Loewe DNU INV Loewe Pu…" at bounding box center [214, 246] width 374 height 340
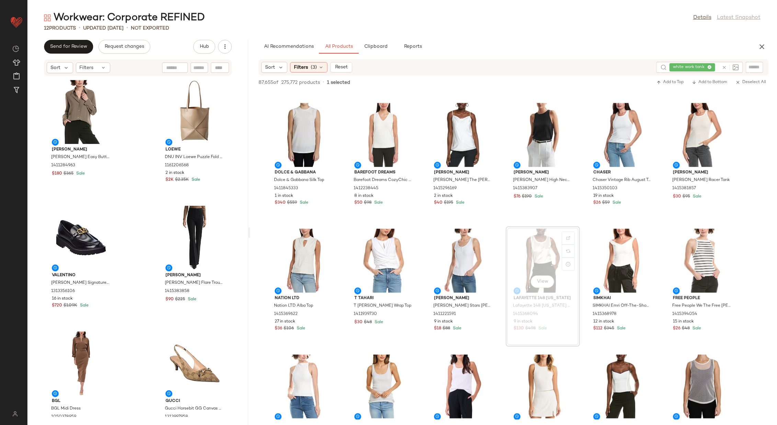
drag, startPoint x: 403, startPoint y: 228, endPoint x: 248, endPoint y: 227, distance: 154.8
click at [248, 228] on div "Workwear: Corporate REFINED Details Latest Snapshot 12 Products • updated Aug 1…" at bounding box center [401, 218] width 749 height 414
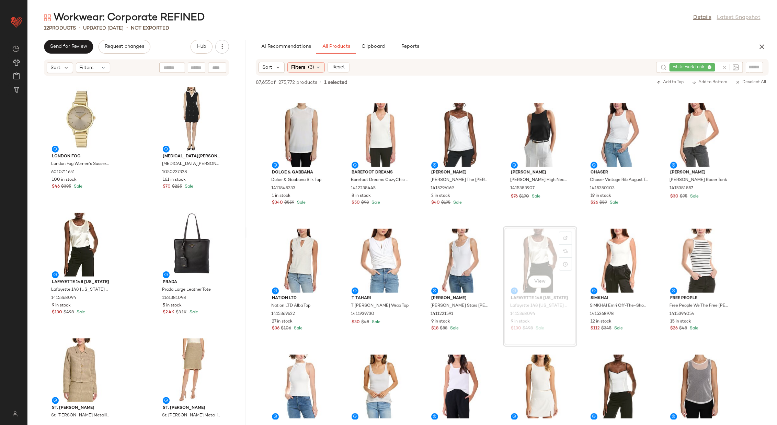
scroll to position [415, 0]
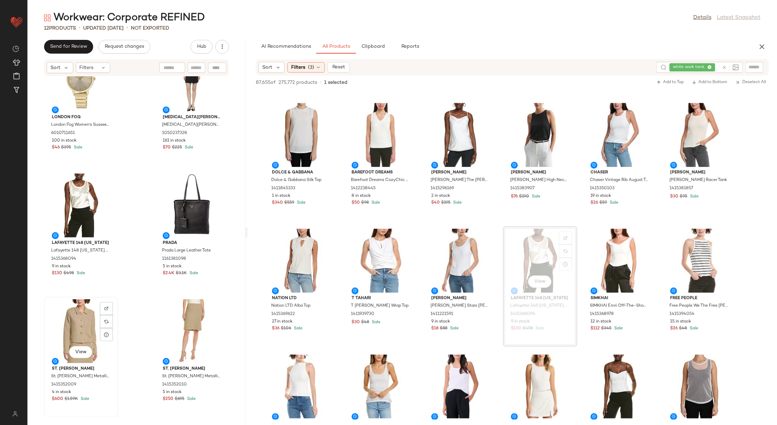
click at [83, 320] on div "View" at bounding box center [80, 331] width 69 height 64
click at [184, 329] on div "View" at bounding box center [191, 331] width 69 height 64
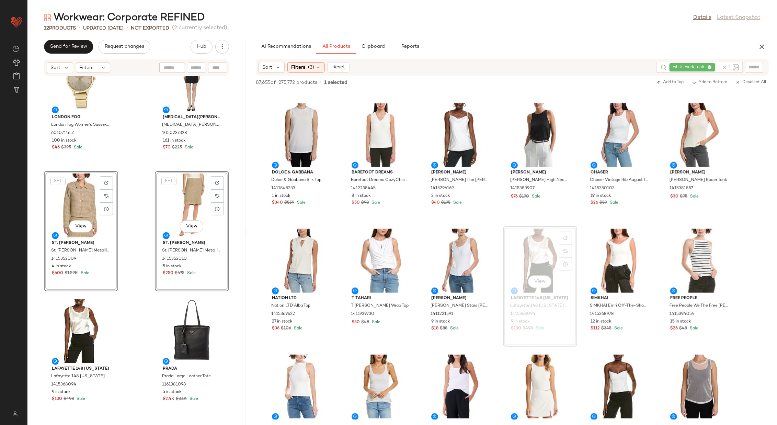
click at [142, 241] on div "London Fog London Fog Women's Sussex Watch 6010711651 100 in stock $46 $395 Sal…" at bounding box center [136, 246] width 218 height 340
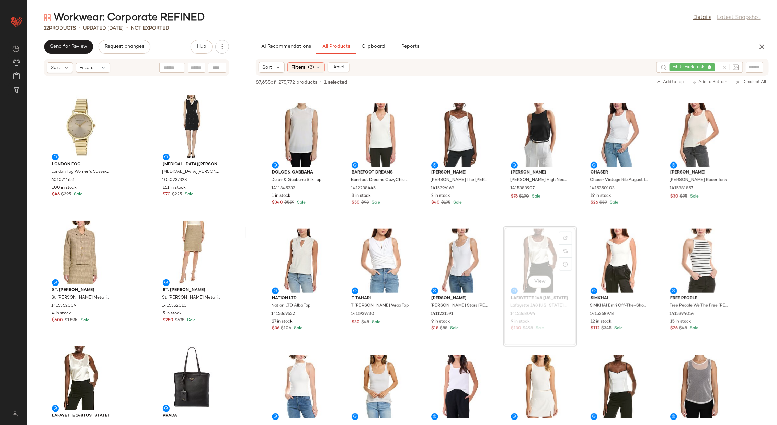
scroll to position [415, 0]
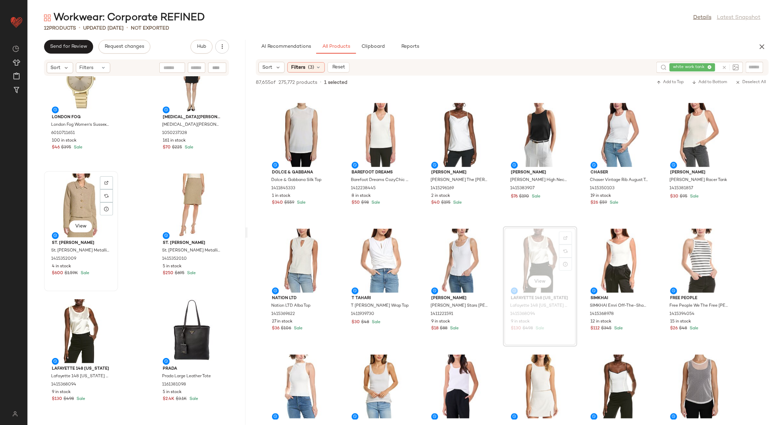
click at [83, 204] on div "View" at bounding box center [80, 205] width 69 height 64
click at [175, 201] on div "View" at bounding box center [191, 205] width 69 height 64
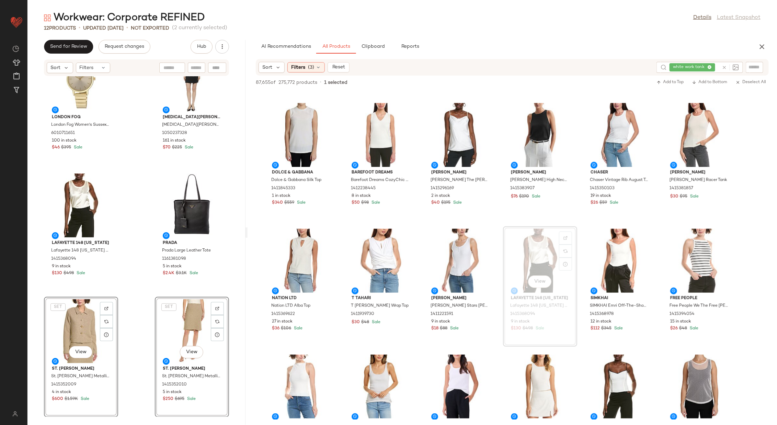
click at [141, 274] on div "London Fog London Fog Women's Sussex Watch 6010711651 100 in stock $46 $395 Sal…" at bounding box center [136, 246] width 218 height 340
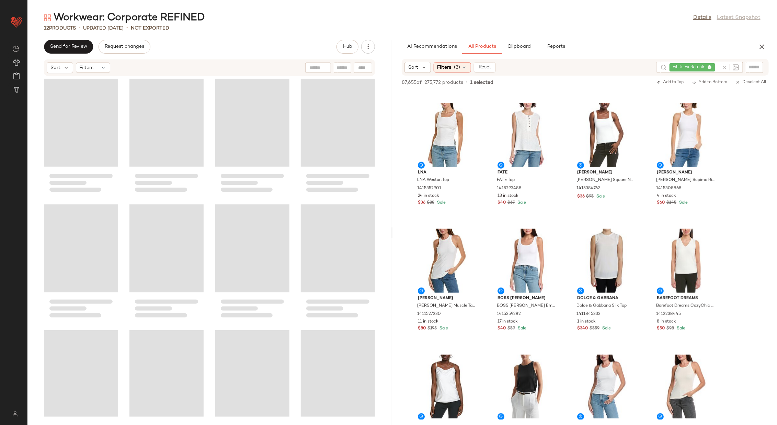
scroll to position [618, 0]
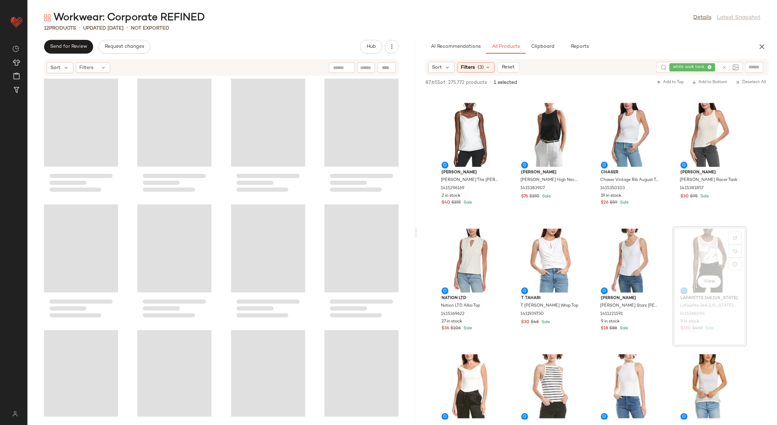
drag, startPoint x: 246, startPoint y: 230, endPoint x: 415, endPoint y: 237, distance: 169.3
click at [416, 237] on div "Workwear: Corporate REFINED Details Latest Snapshot 12 Products • updated Aug 1…" at bounding box center [401, 218] width 749 height 414
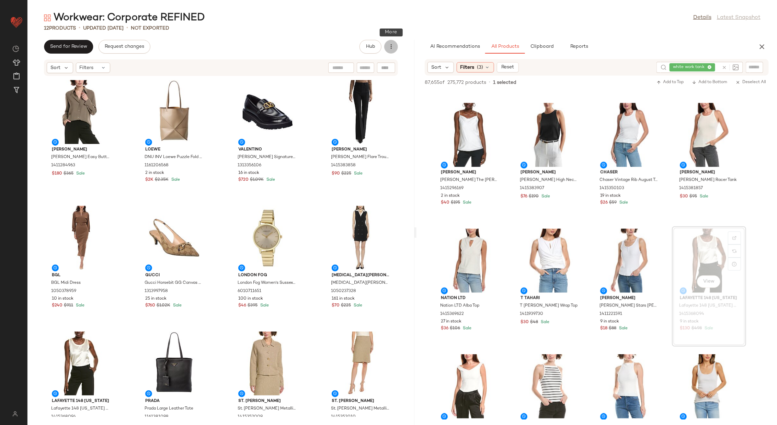
click at [390, 46] on icon "button" at bounding box center [390, 46] width 7 height 7
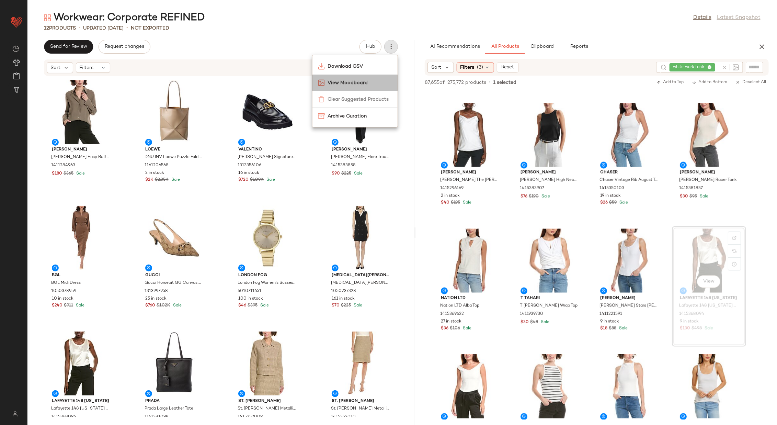
click at [357, 84] on span "View Moodboard" at bounding box center [359, 82] width 65 height 7
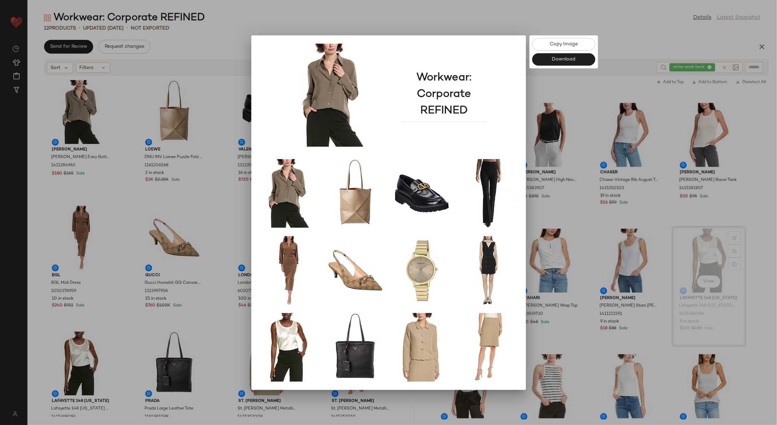
click at [587, 208] on div at bounding box center [388, 212] width 777 height 425
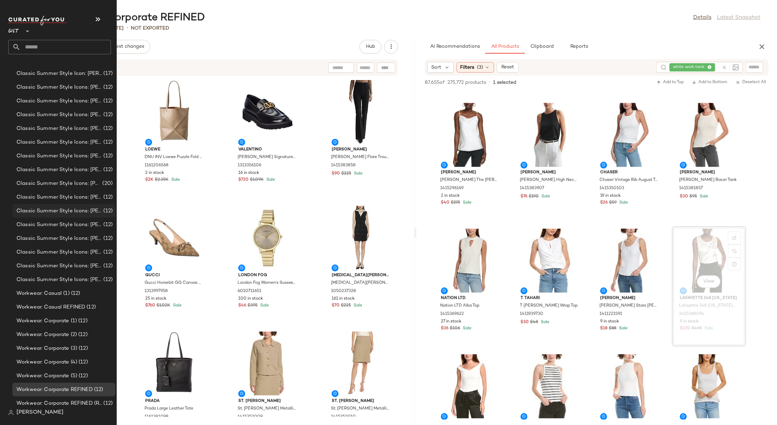
scroll to position [71, 0]
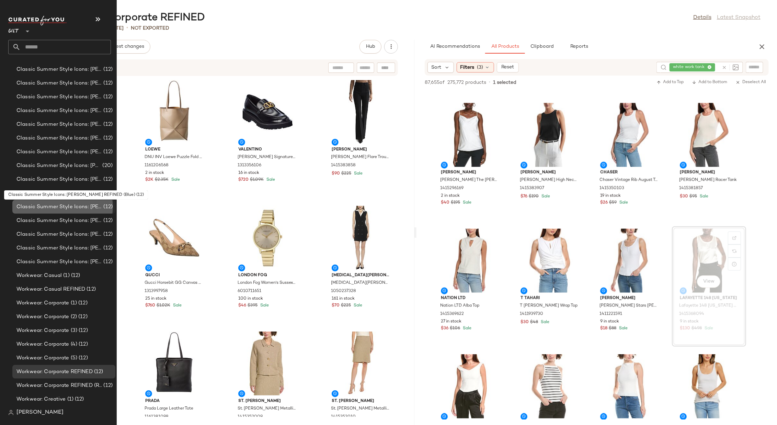
click at [73, 206] on span "Classic Summer Style Icons: [PERSON_NAME] REFINED (Blue)" at bounding box center [58, 207] width 85 height 8
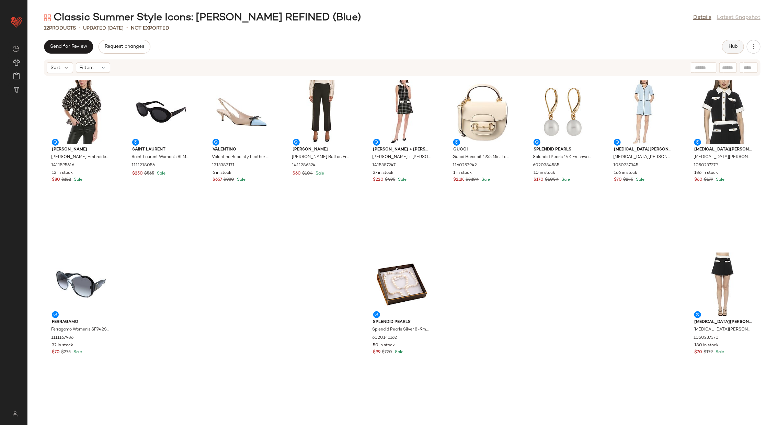
click at [732, 49] on button "Hub" at bounding box center [733, 47] width 22 height 14
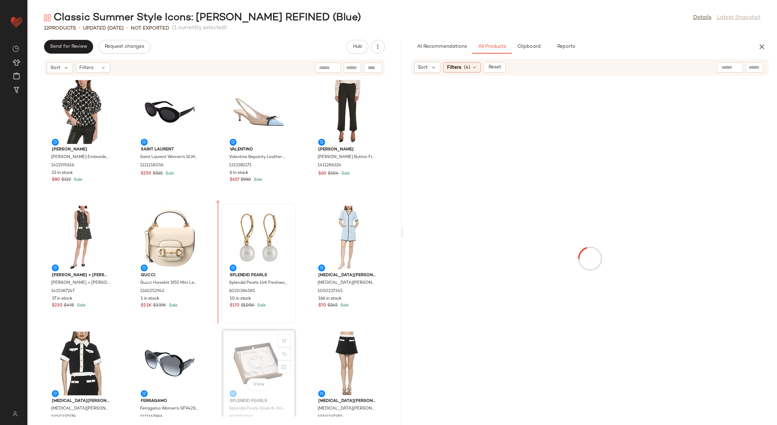
scroll to position [2, 0]
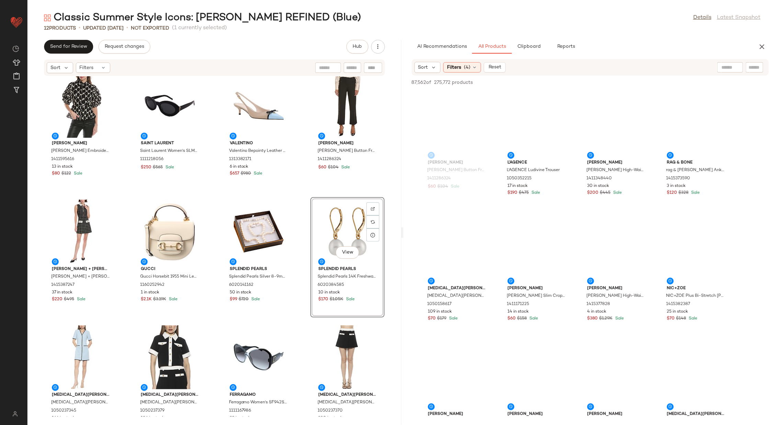
scroll to position [6, 0]
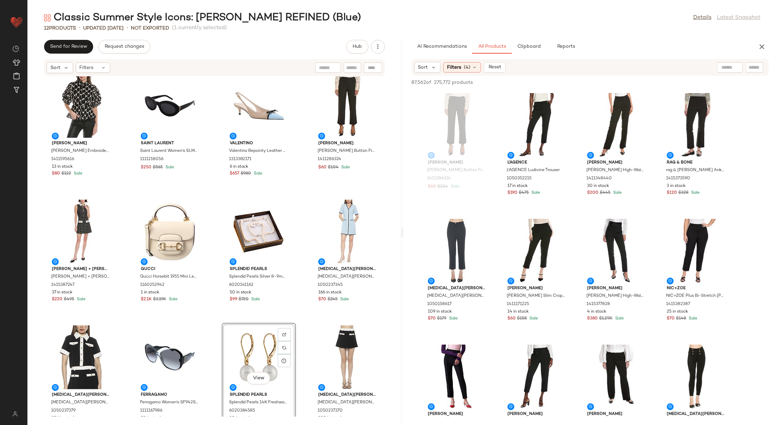
click at [297, 315] on div "Gracia Gracia Embroidered Puff Sleeve Peplum Top 1411595616 13 in stock $80 $12…" at bounding box center [214, 246] width 374 height 340
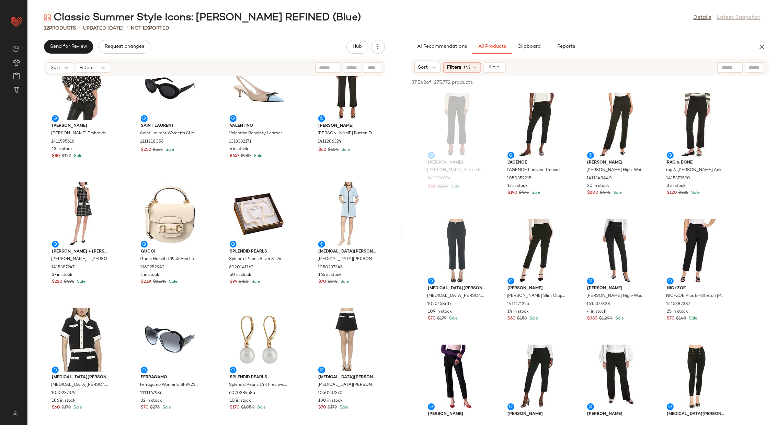
scroll to position [7, 0]
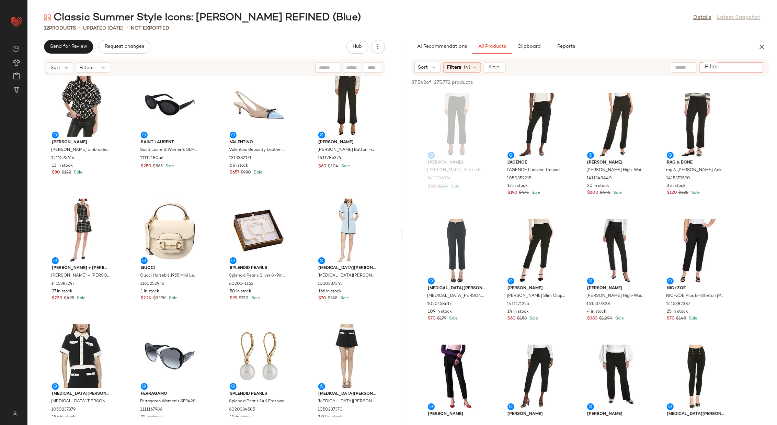
click at [754, 68] on input "Filter" at bounding box center [731, 67] width 58 height 7
type input "*****"
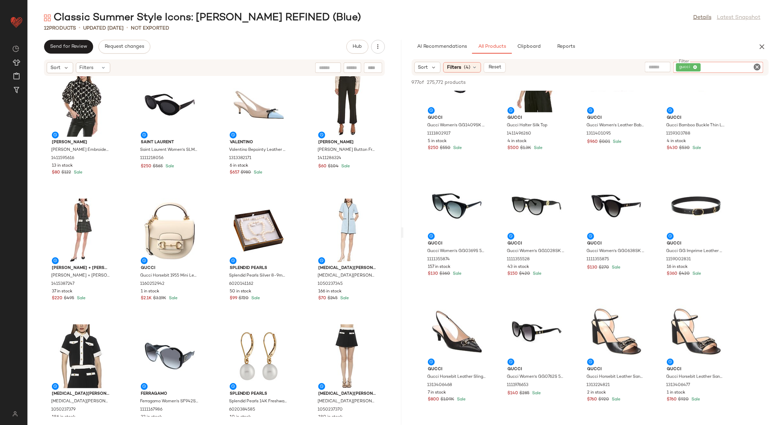
scroll to position [552, 0]
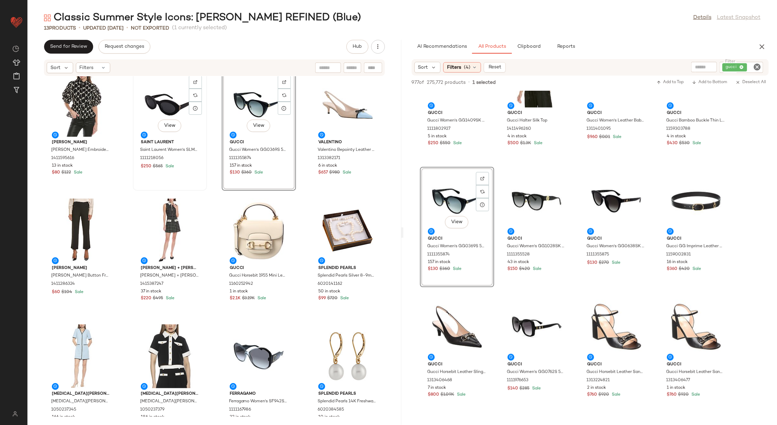
click at [172, 101] on div "View" at bounding box center [169, 105] width 69 height 64
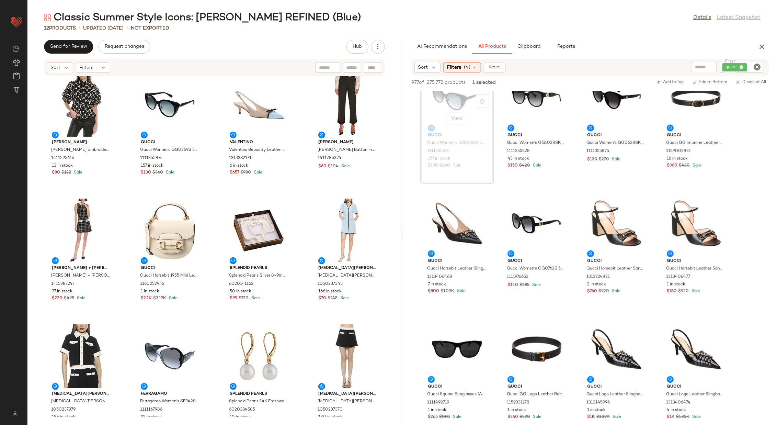
scroll to position [32, 0]
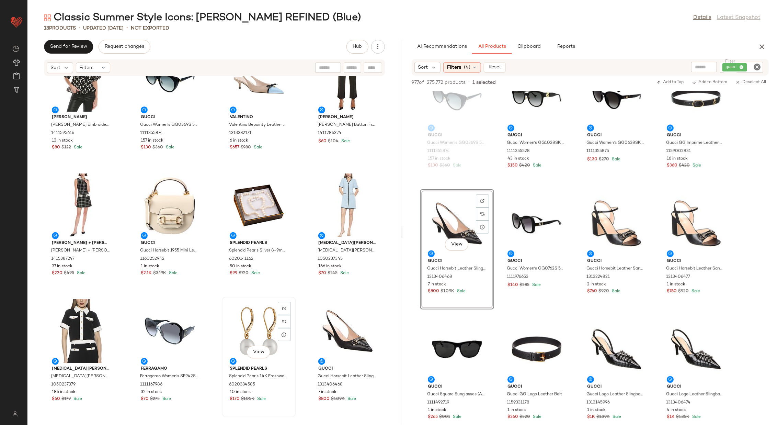
click at [258, 316] on div "View" at bounding box center [258, 331] width 69 height 64
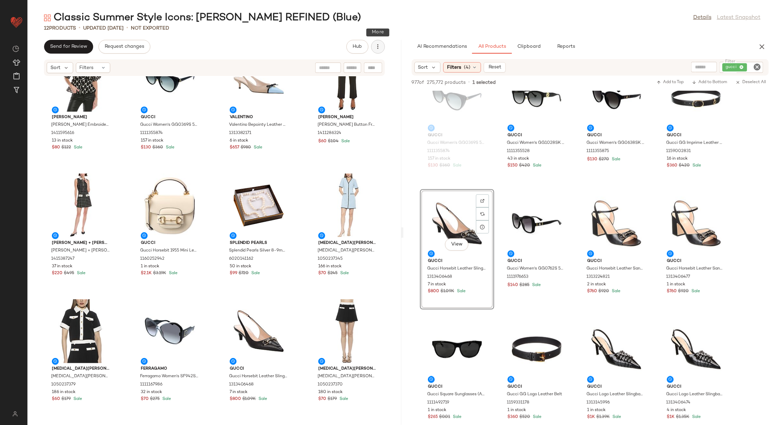
click at [377, 47] on icon "button" at bounding box center [377, 46] width 7 height 7
click at [351, 81] on span "View Moodboard" at bounding box center [346, 82] width 65 height 7
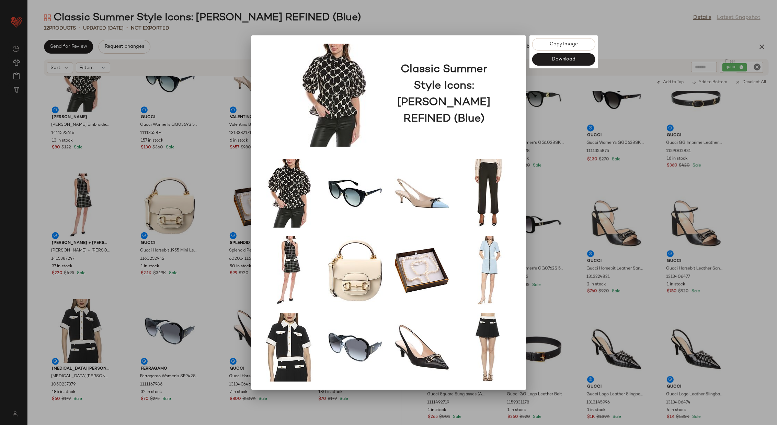
click at [191, 166] on div at bounding box center [388, 212] width 777 height 425
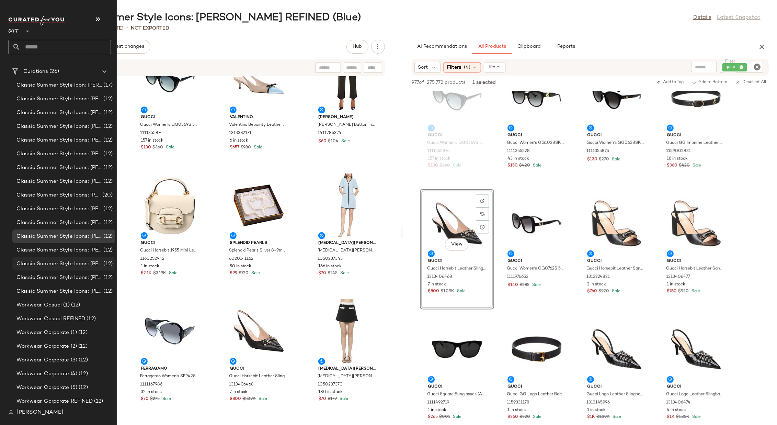
scroll to position [71, 0]
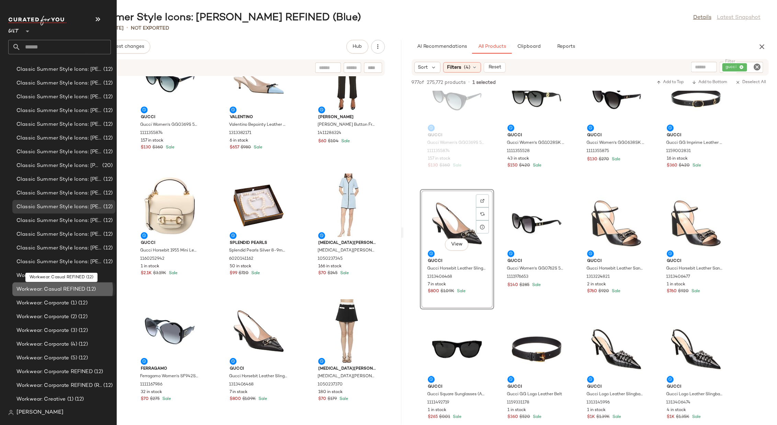
click at [68, 287] on span "Workwear: Casual REFINED" at bounding box center [50, 289] width 69 height 8
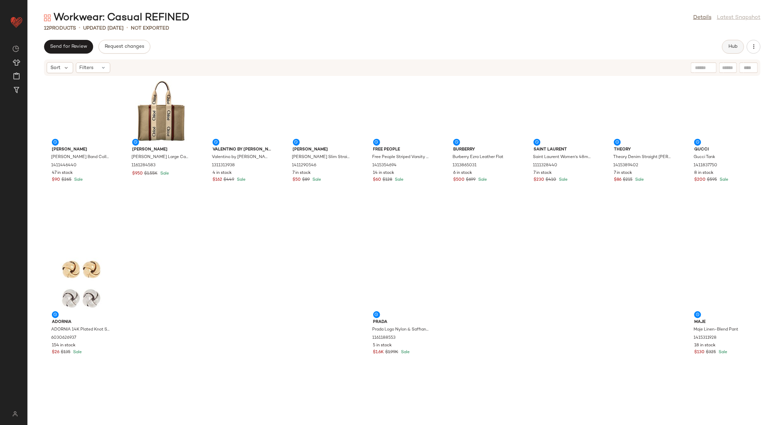
click at [732, 47] on span "Hub" at bounding box center [733, 46] width 10 height 5
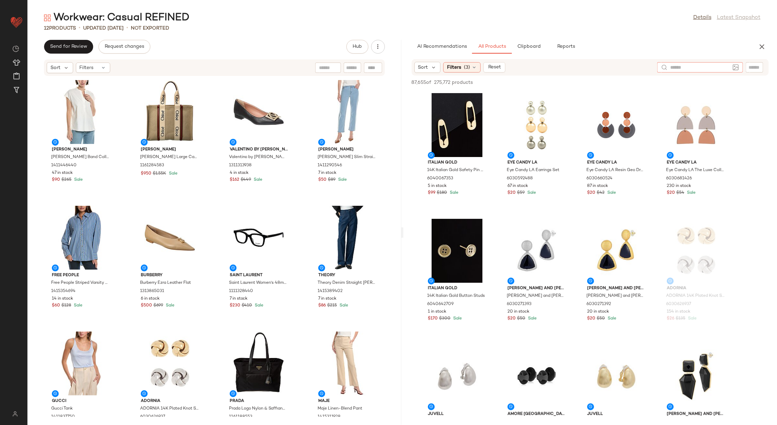
click at [733, 66] on div at bounding box center [700, 67] width 86 height 10
type input "**********"
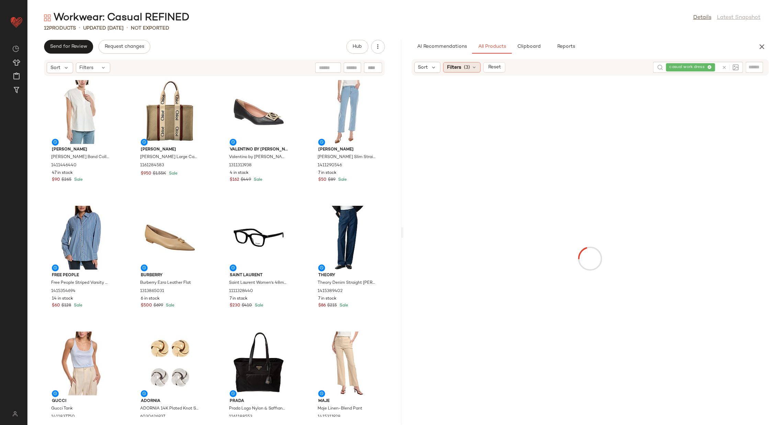
click at [471, 66] on icon at bounding box center [473, 67] width 5 height 5
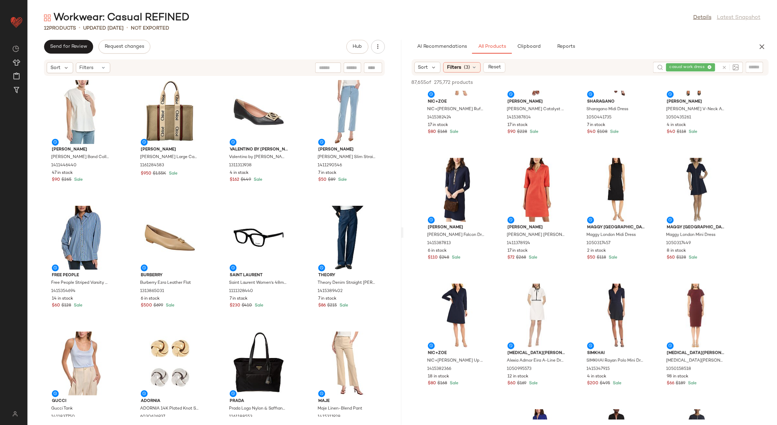
scroll to position [567, 0]
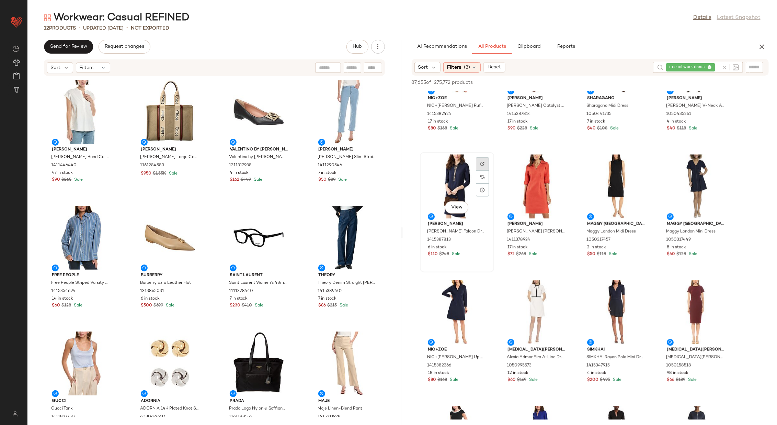
click at [480, 170] on div at bounding box center [482, 176] width 13 height 13
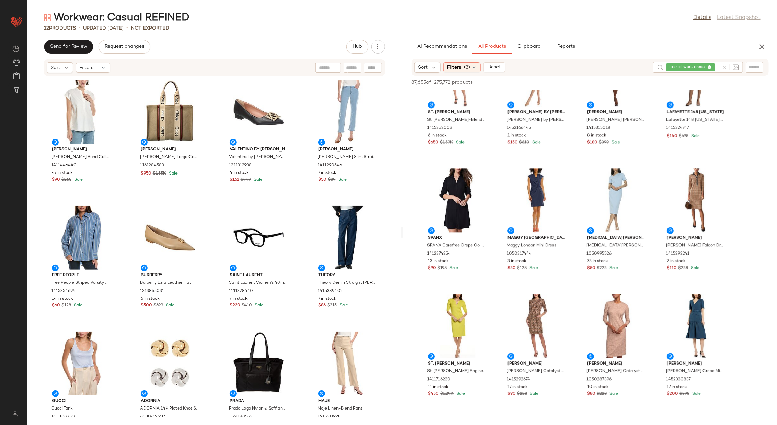
scroll to position [932, 0]
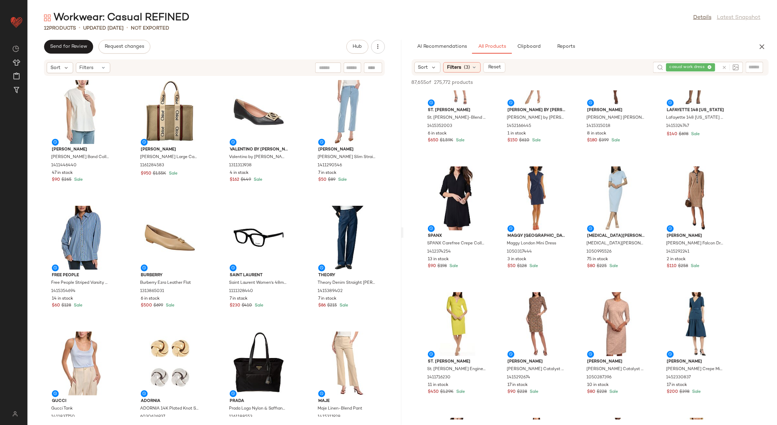
click at [757, 68] on input "text" at bounding box center [754, 66] width 12 height 7
type input "******"
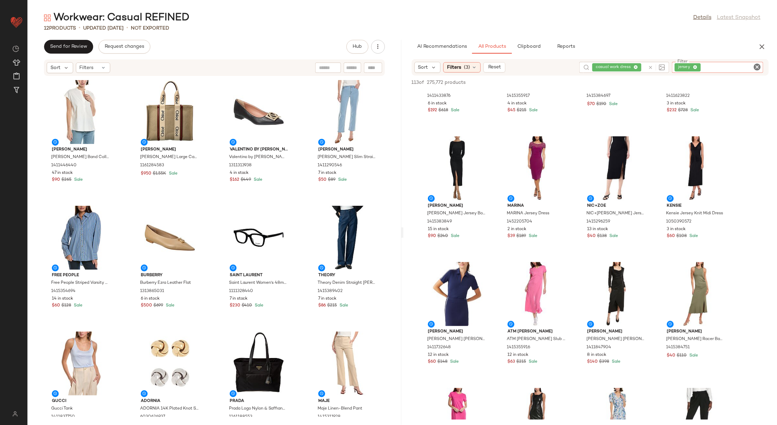
scroll to position [0, 0]
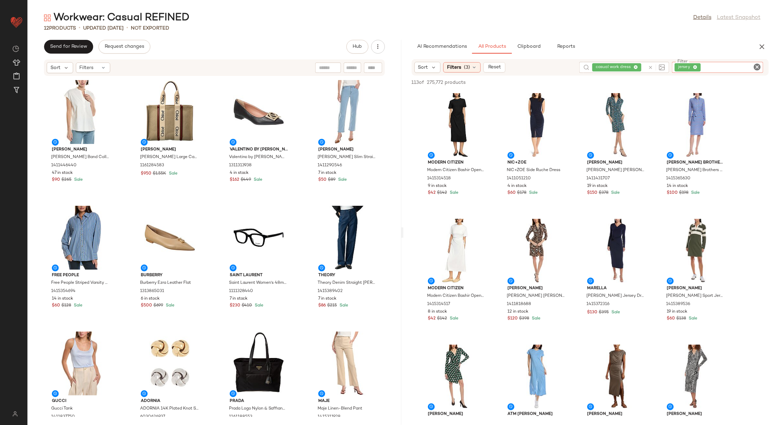
click at [760, 67] on icon "Clear Filter" at bounding box center [757, 67] width 8 height 8
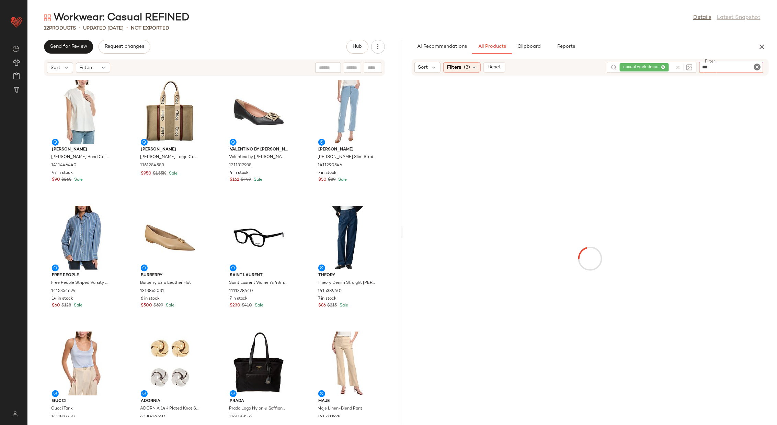
type input "****"
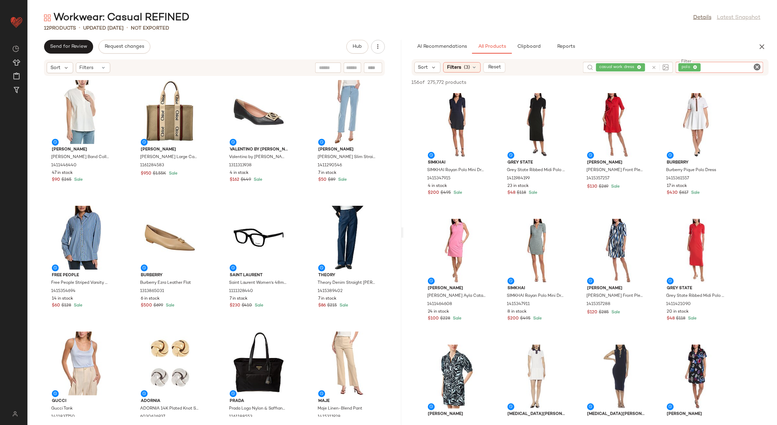
click at [758, 64] on icon "Clear Filter" at bounding box center [757, 67] width 8 height 8
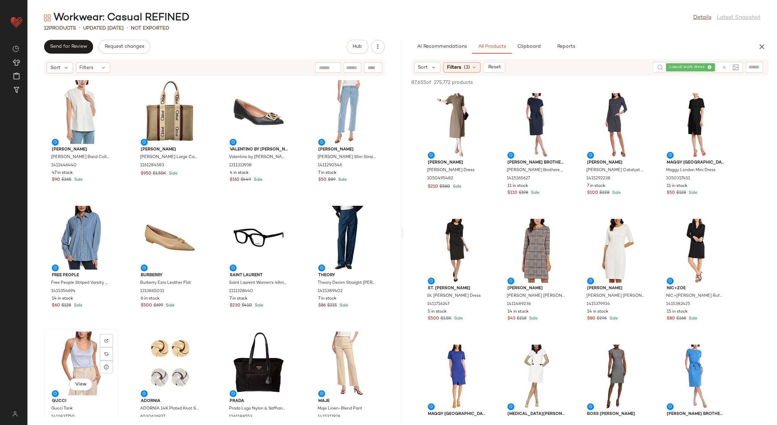
click at [79, 361] on div "View" at bounding box center [80, 363] width 69 height 64
click at [332, 356] on div "View" at bounding box center [347, 363] width 69 height 64
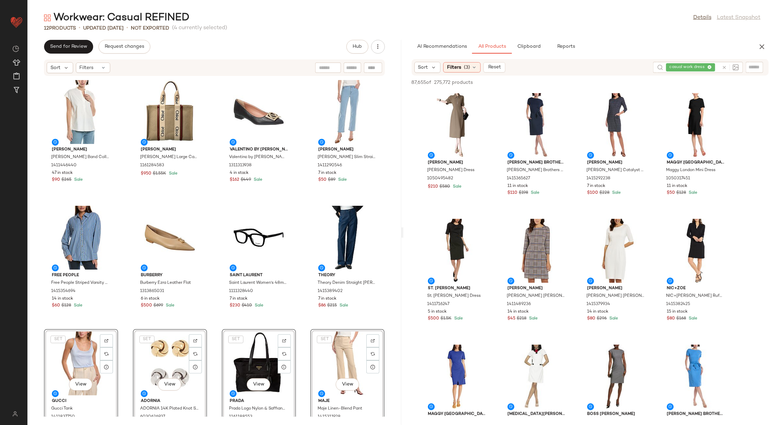
scroll to position [1, 0]
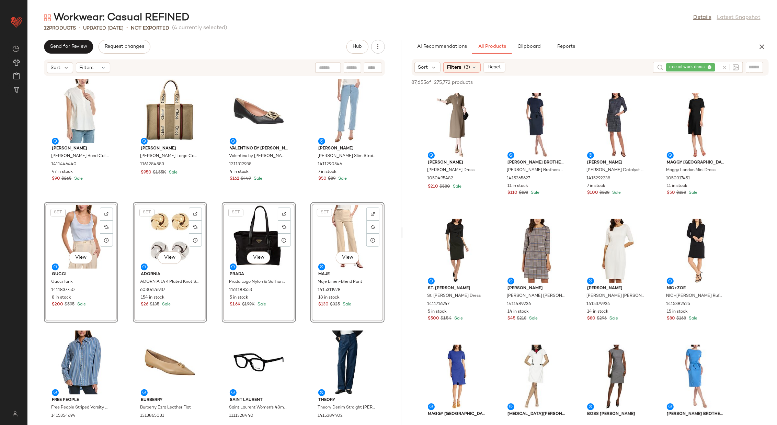
click at [213, 262] on div "Vince Vince Band Collar Linen-Blend Popover 1411446440 47 in stock $90 $265 Sal…" at bounding box center [214, 246] width 374 height 340
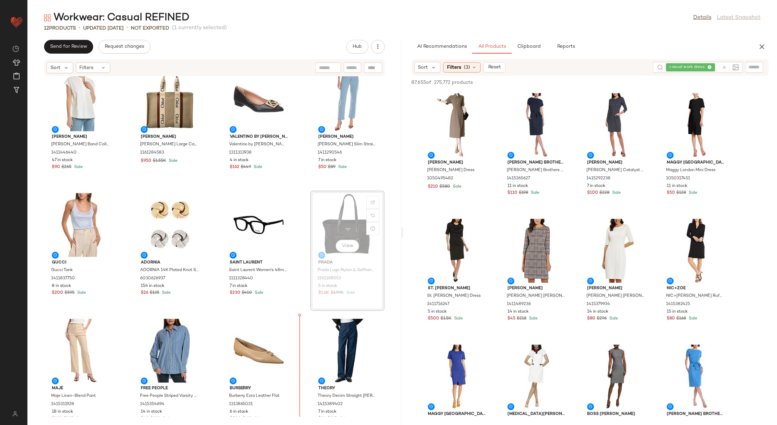
scroll to position [16, 0]
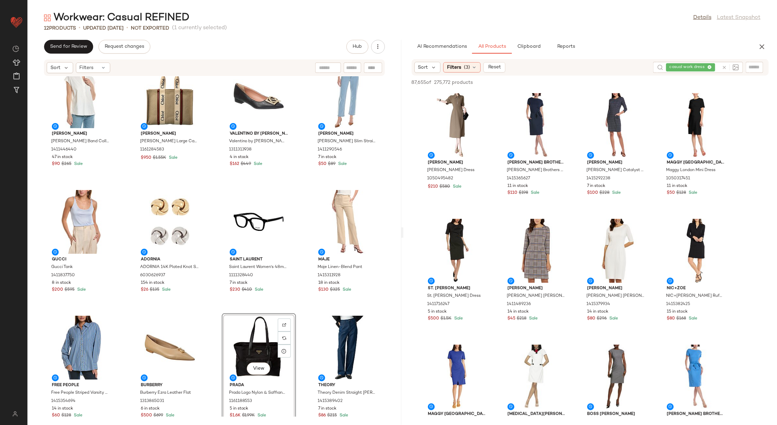
click at [297, 300] on div "Vince Vince Band Collar Linen-Blend Popover 1411446440 47 in stock $90 $265 Sal…" at bounding box center [214, 246] width 374 height 340
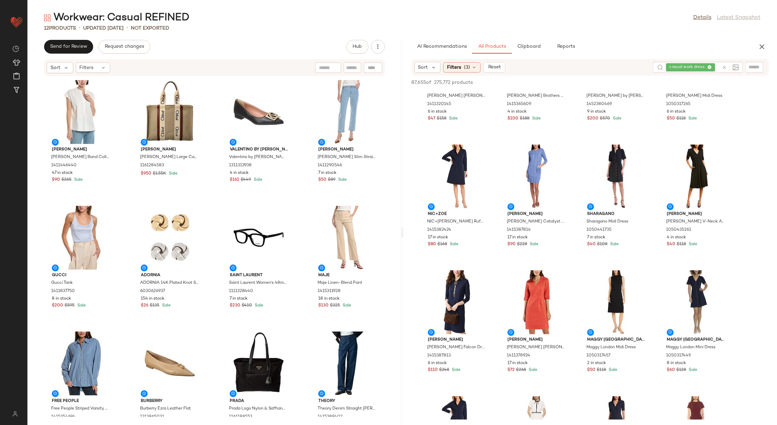
scroll to position [452, 0]
click at [485, 159] on div at bounding box center [482, 165] width 13 height 13
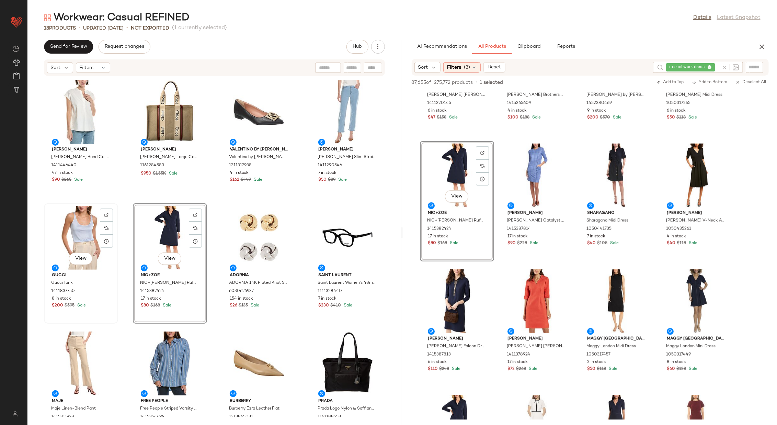
click at [81, 228] on div "View" at bounding box center [80, 238] width 69 height 64
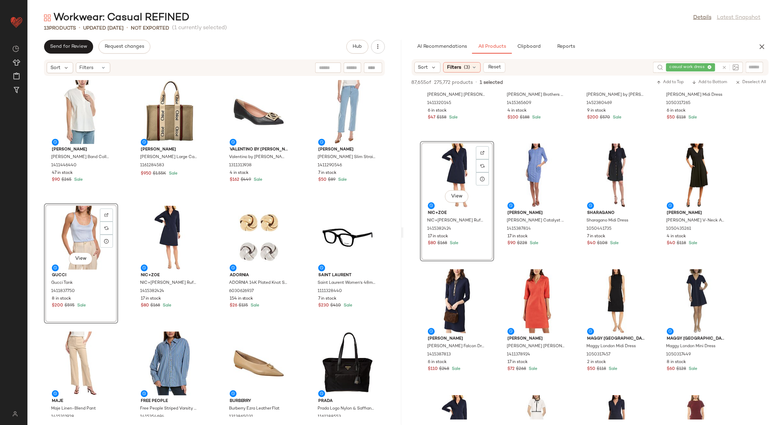
click at [84, 230] on div "View" at bounding box center [80, 238] width 69 height 64
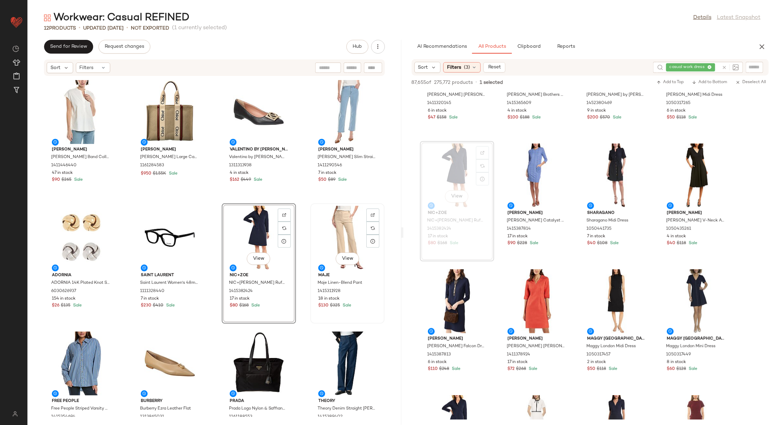
click at [340, 231] on div "View" at bounding box center [347, 238] width 69 height 64
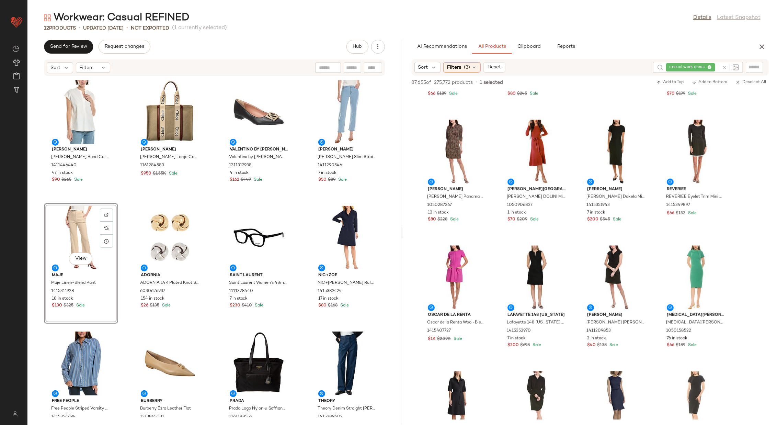
scroll to position [2380, 0]
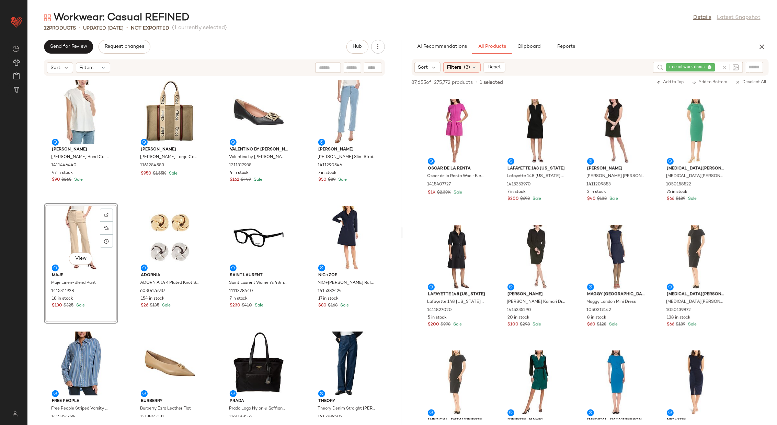
drag, startPoint x: 340, startPoint y: 231, endPoint x: 474, endPoint y: 20, distance: 250.0
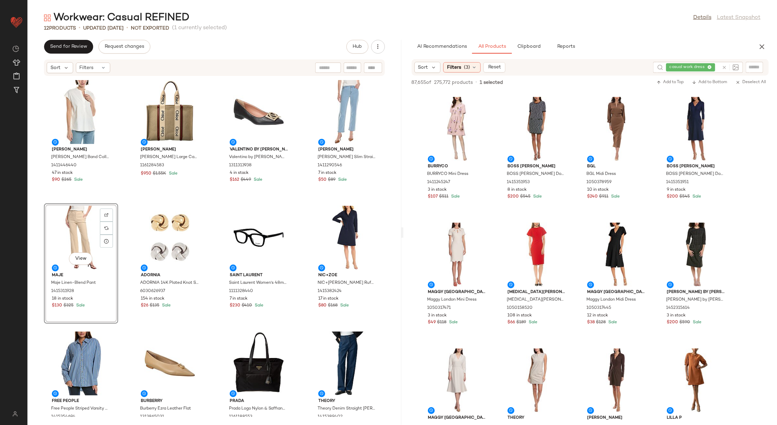
scroll to position [3117, 0]
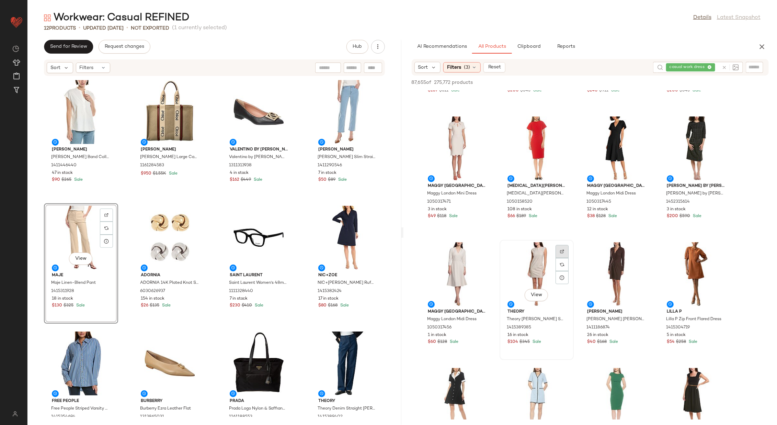
click at [562, 250] on img at bounding box center [562, 251] width 4 height 4
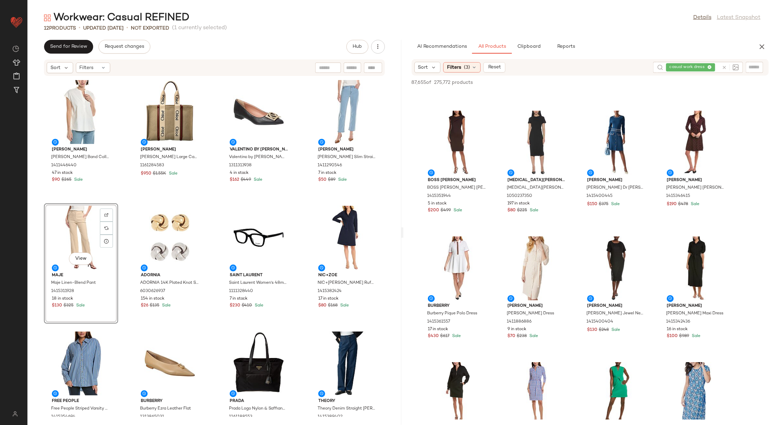
scroll to position [6015, 0]
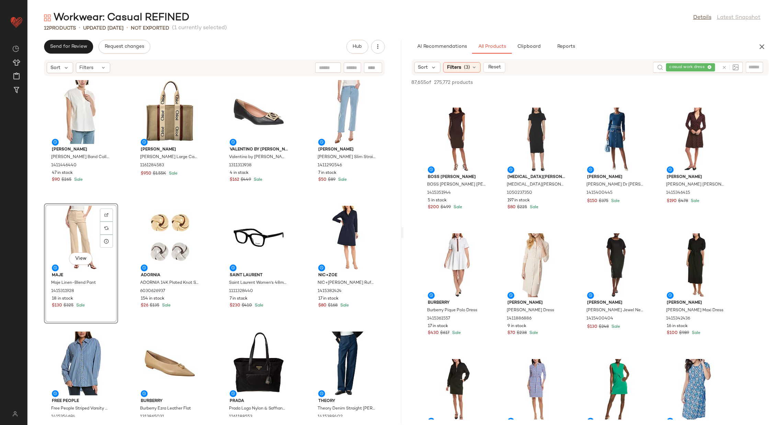
click at [675, 68] on span "casual work dress" at bounding box center [688, 67] width 38 height 6
type input "*****"
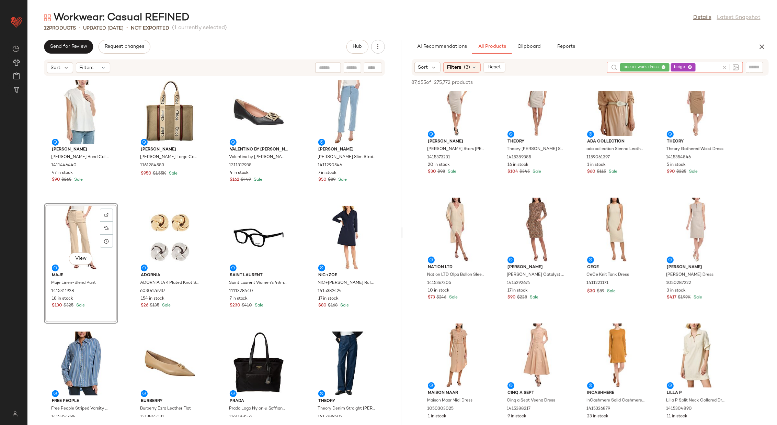
scroll to position [551, 0]
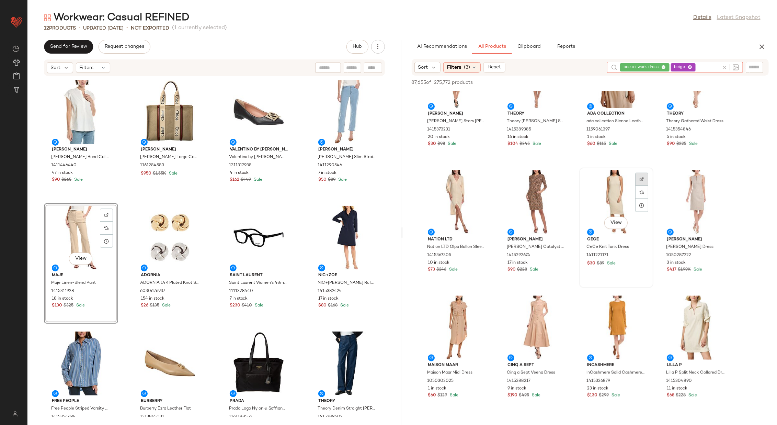
click at [639, 178] on img at bounding box center [641, 179] width 4 height 4
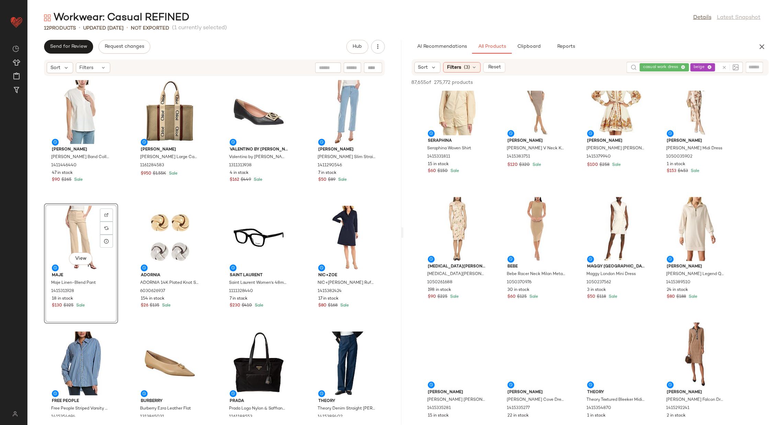
scroll to position [2159, 0]
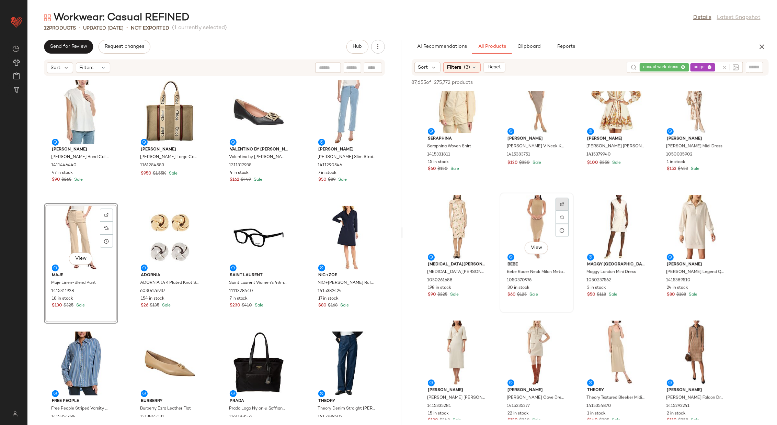
click at [560, 211] on div at bounding box center [561, 217] width 13 height 13
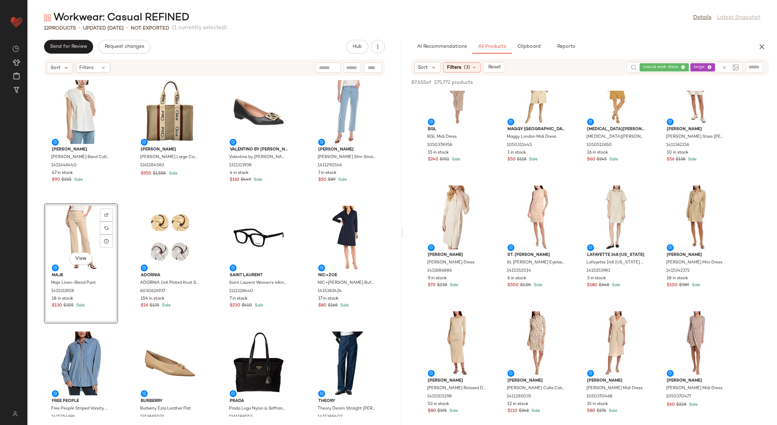
scroll to position [160, 0]
click at [640, 200] on div at bounding box center [641, 206] width 13 height 13
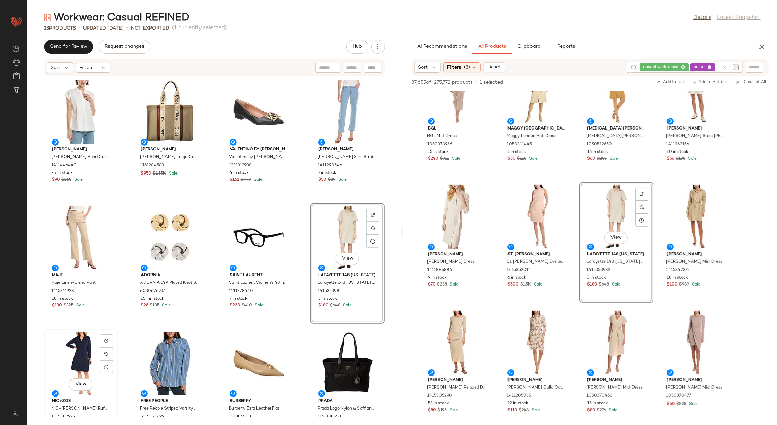
click at [81, 345] on div "View" at bounding box center [80, 363] width 69 height 64
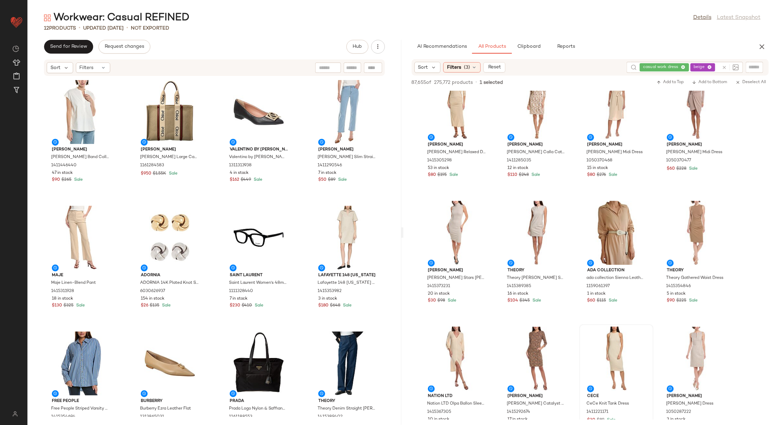
scroll to position [397, 0]
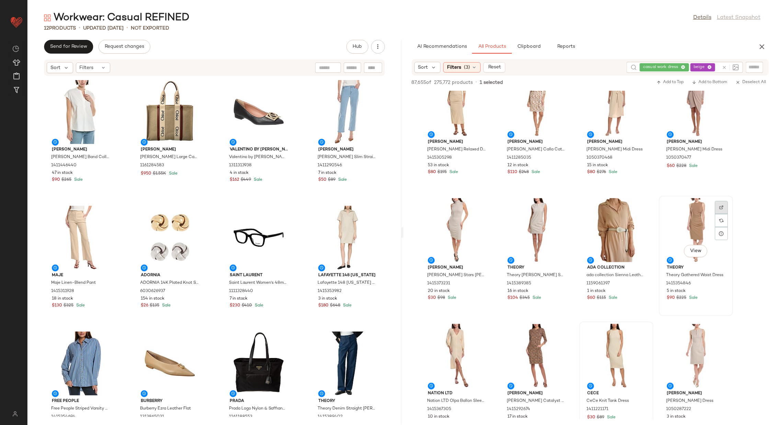
click at [721, 214] on div at bounding box center [721, 220] width 13 height 13
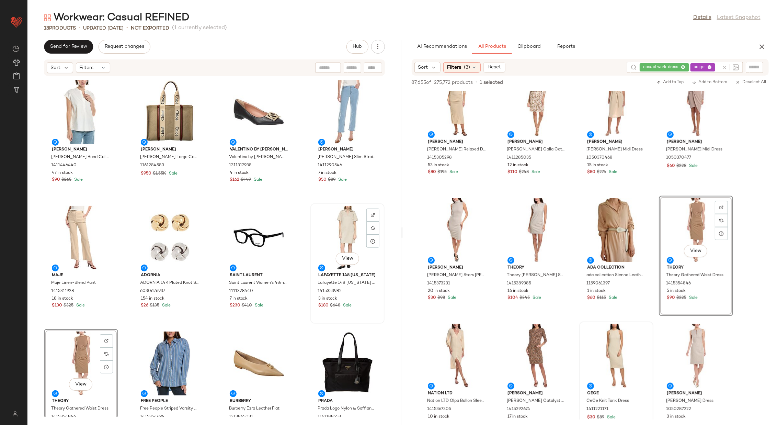
click at [332, 230] on div "View" at bounding box center [347, 238] width 69 height 64
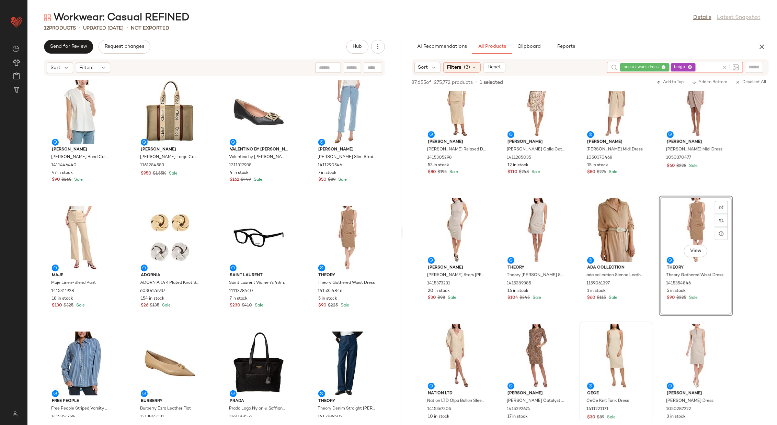
click at [727, 65] on div at bounding box center [729, 67] width 17 height 6
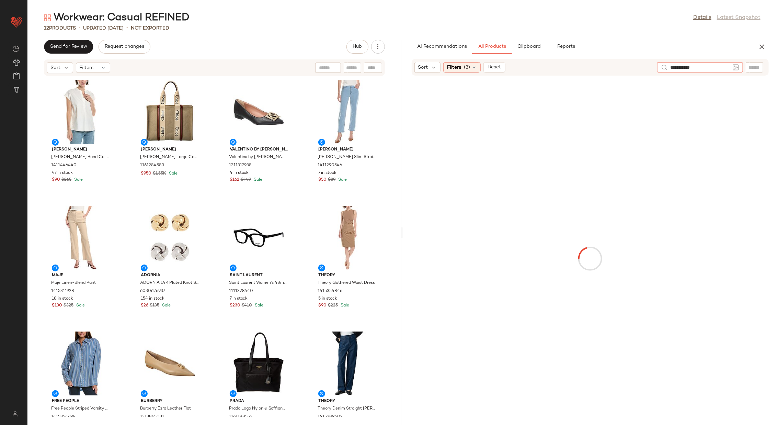
type input "**********"
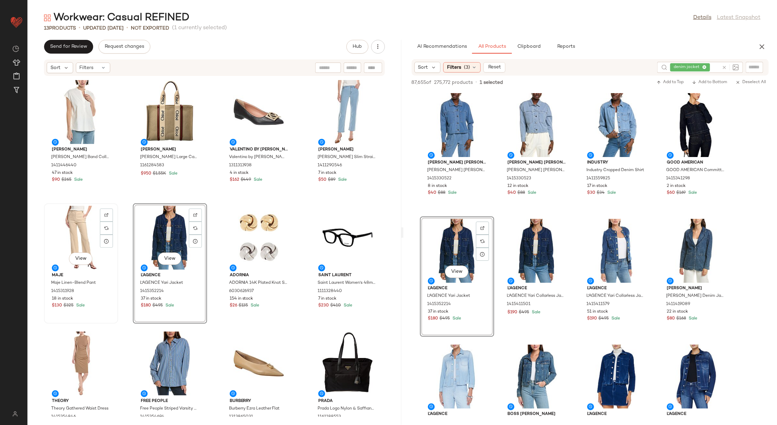
click at [82, 232] on div "View" at bounding box center [80, 238] width 69 height 64
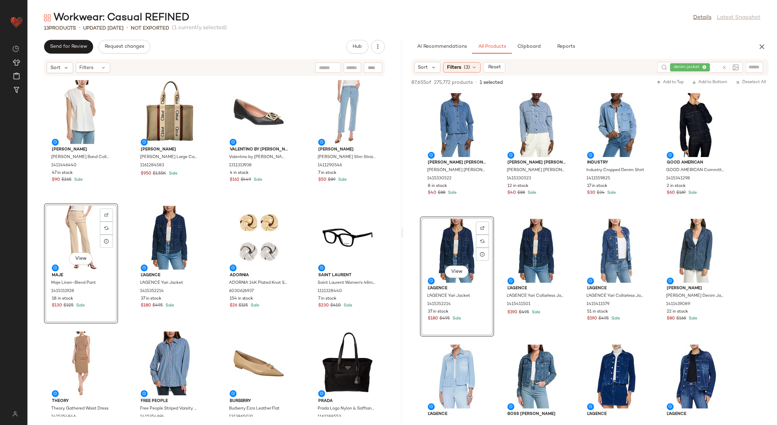
click at [89, 233] on div "View" at bounding box center [80, 238] width 69 height 64
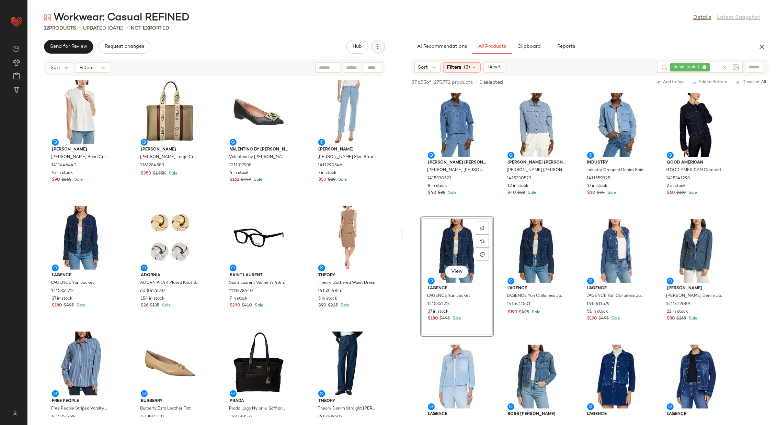
click at [381, 47] on icon "button" at bounding box center [377, 46] width 7 height 7
click at [348, 82] on span "View Moodboard" at bounding box center [346, 82] width 65 height 7
